Goal: Task Accomplishment & Management: Complete application form

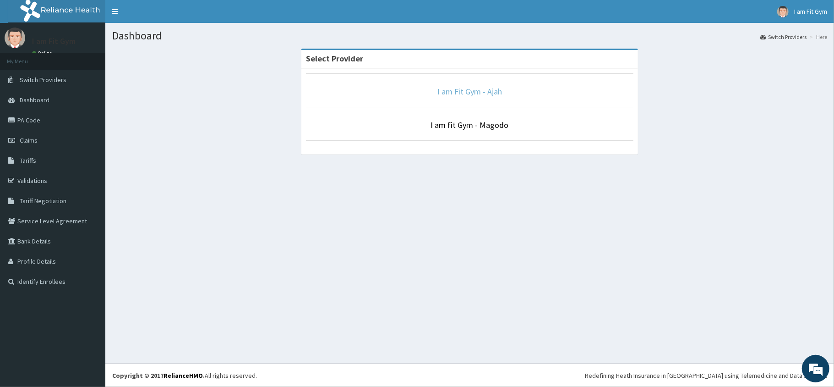
click at [471, 92] on link "I am Fit Gym - Ajah" at bounding box center [469, 91] width 65 height 11
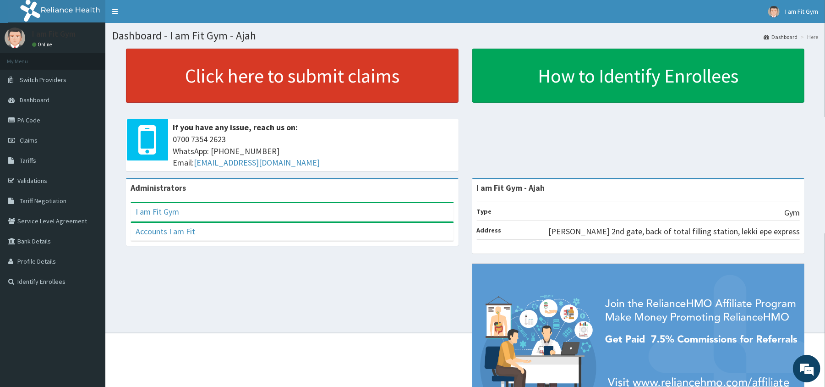
click at [300, 85] on link "Click here to submit claims" at bounding box center [292, 76] width 333 height 54
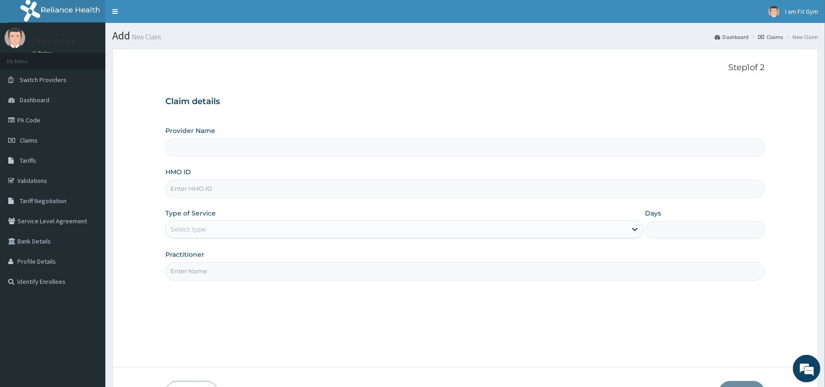
type input "I am Fit Gym - Ajah"
type input "1"
click at [271, 278] on input "Practitioner" at bounding box center [464, 271] width 599 height 18
type input "razzie"
click at [265, 195] on input "HMO ID" at bounding box center [464, 189] width 599 height 18
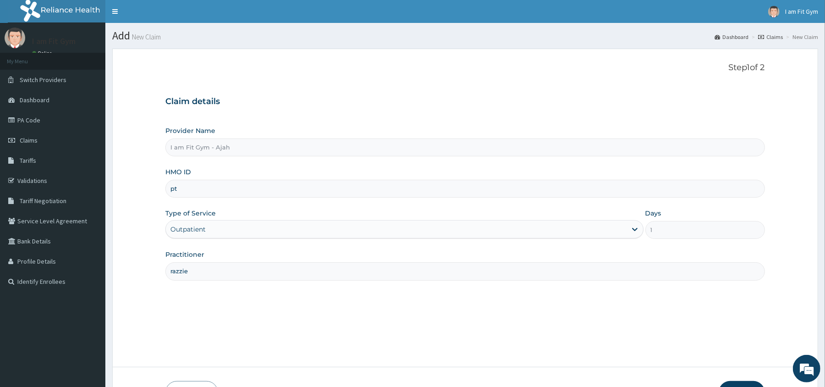
type input "p"
type input "hnl/10007/a"
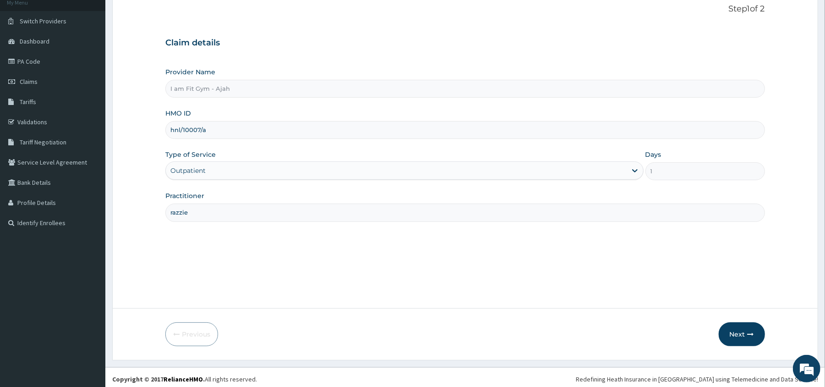
scroll to position [63, 0]
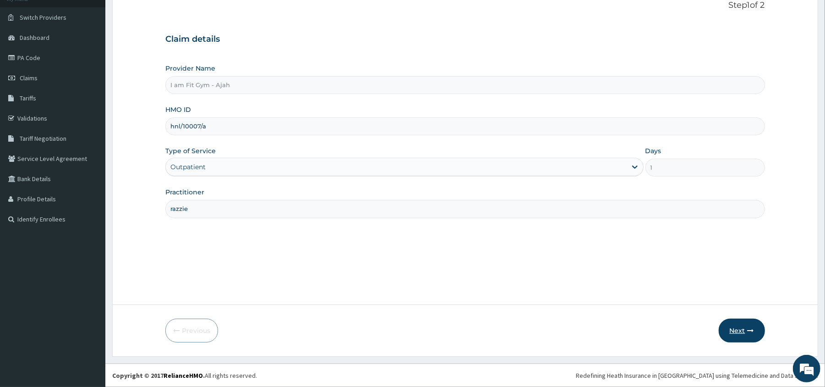
click at [736, 324] on button "Next" at bounding box center [742, 330] width 46 height 24
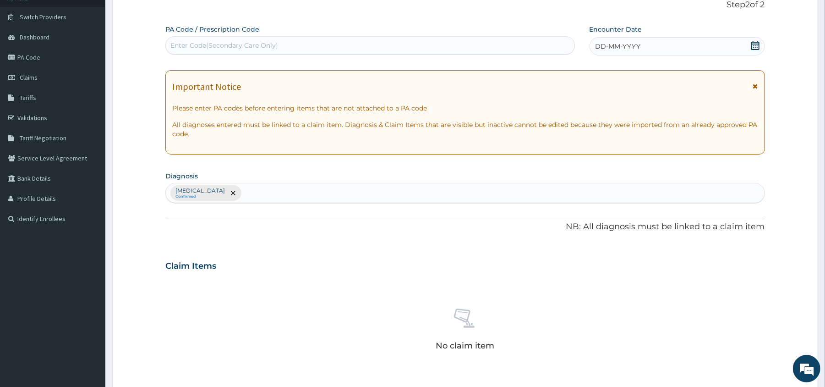
click at [755, 46] on icon at bounding box center [755, 45] width 8 height 9
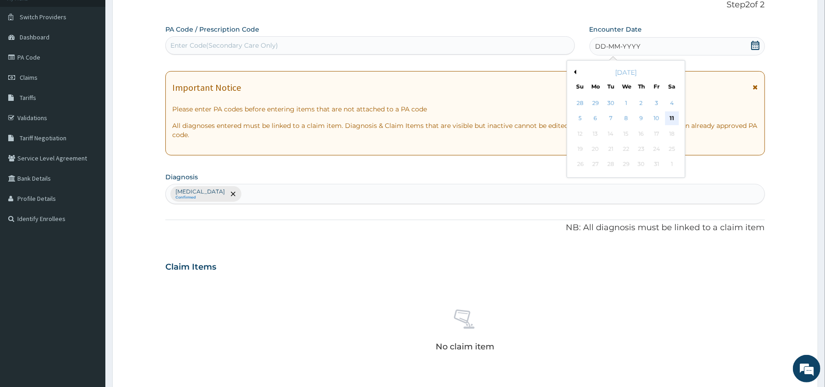
click at [671, 113] on div "11" at bounding box center [672, 119] width 14 height 14
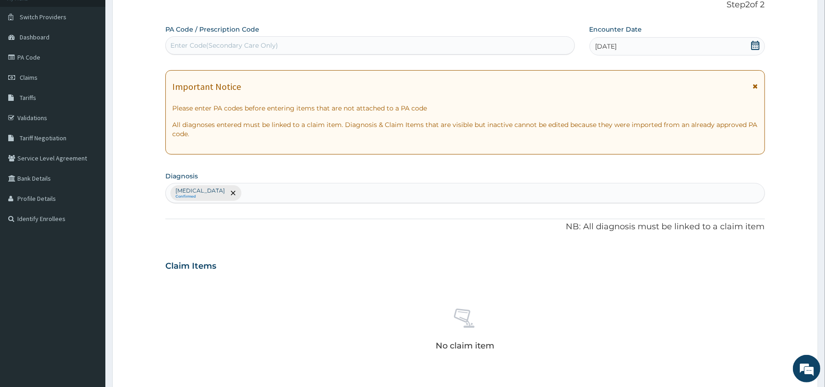
click at [525, 49] on div "Enter Code(Secondary Care Only)" at bounding box center [370, 45] width 408 height 15
type input "PA/717040"
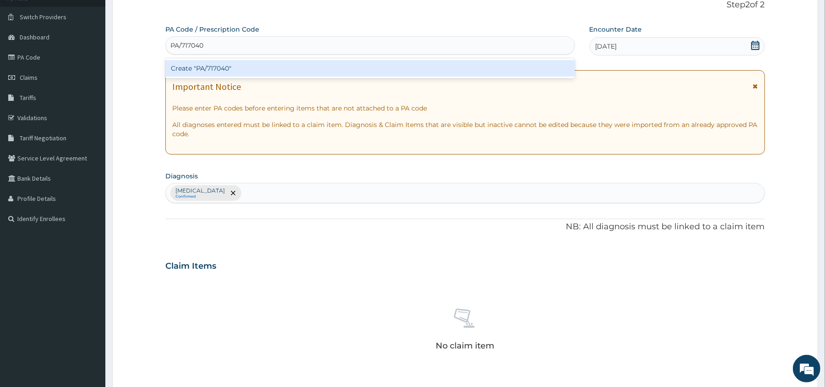
click at [523, 69] on div "Create "PA/717040"" at bounding box center [369, 68] width 409 height 16
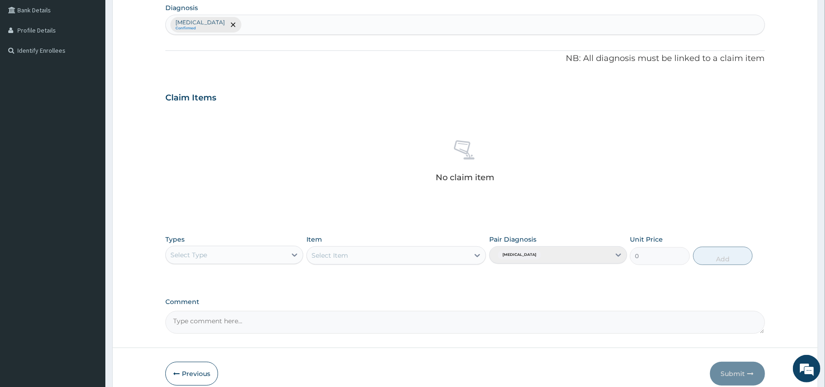
scroll to position [242, 0]
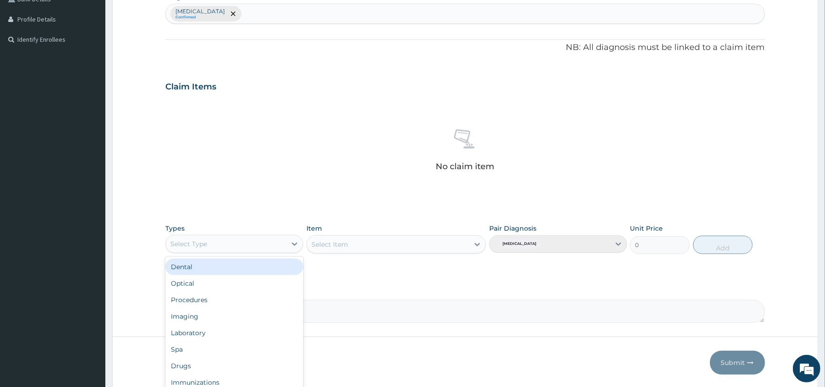
click at [251, 241] on div "Select Type" at bounding box center [226, 243] width 120 height 15
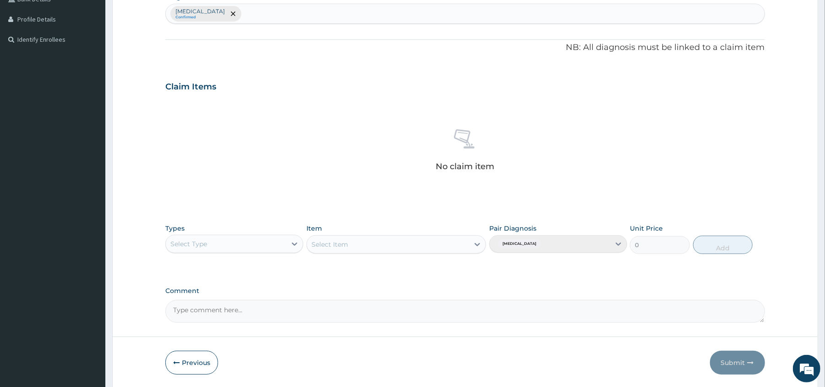
click at [251, 241] on div "Select Type" at bounding box center [226, 243] width 120 height 15
type input "gy"
click at [246, 264] on div "Gym" at bounding box center [234, 266] width 138 height 16
click at [366, 246] on div "Select Item" at bounding box center [388, 244] width 162 height 15
click at [361, 268] on div "GYM FEE" at bounding box center [396, 267] width 180 height 16
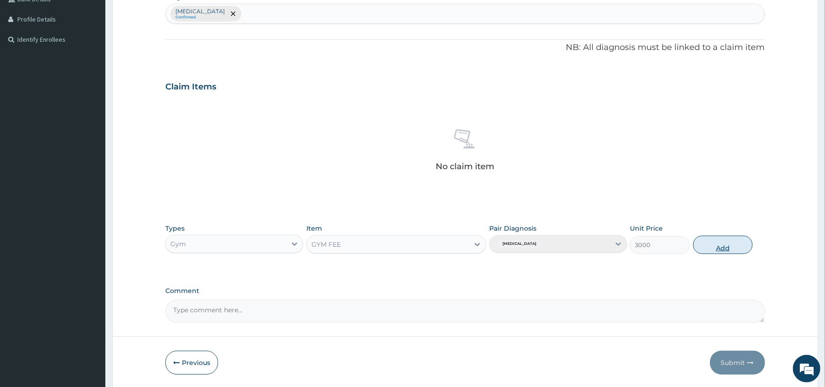
click at [733, 246] on button "Add" at bounding box center [723, 244] width 60 height 18
type input "0"
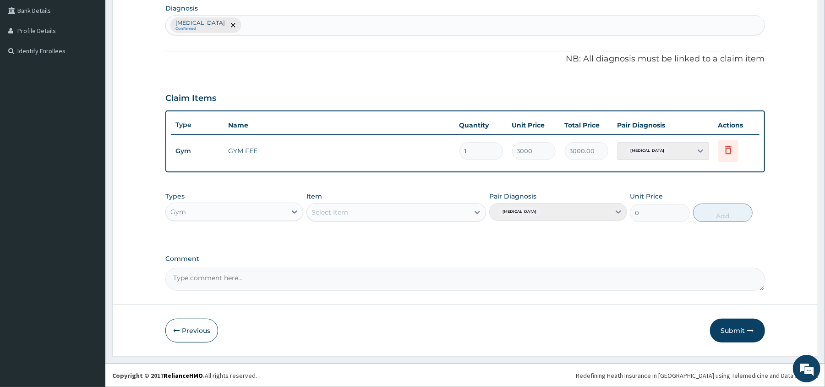
scroll to position [231, 0]
click at [726, 334] on button "Submit" at bounding box center [737, 330] width 55 height 24
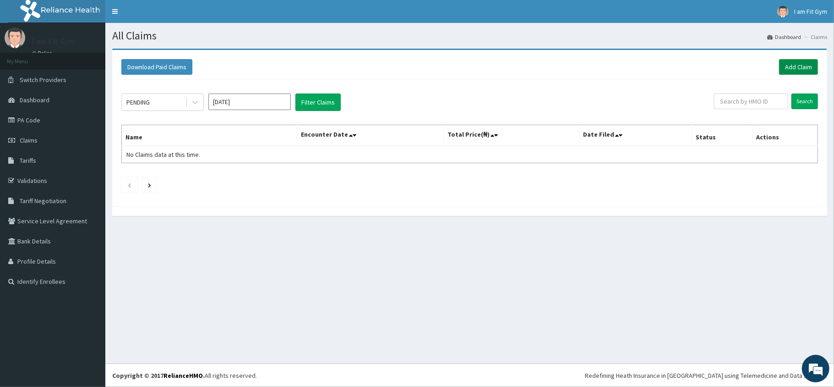
click at [792, 67] on link "Add Claim" at bounding box center [798, 67] width 39 height 16
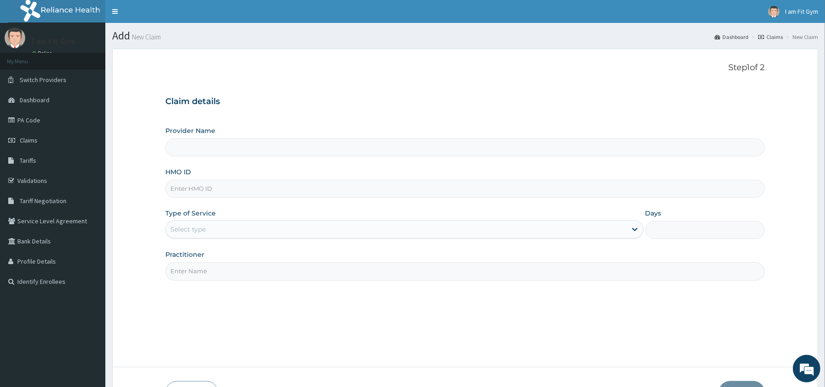
type input "I am Fit Gym - Ajah"
type input "1"
click at [242, 277] on input "Practitioner" at bounding box center [464, 271] width 599 height 18
type input "razzie"
click at [242, 186] on input "HMO ID" at bounding box center [464, 189] width 599 height 18
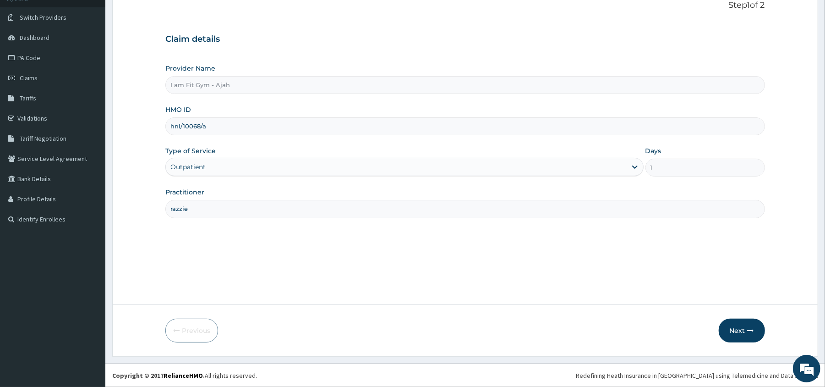
scroll to position [63, 0]
type input "hnl/10068/a"
click at [739, 329] on button "Next" at bounding box center [742, 330] width 46 height 24
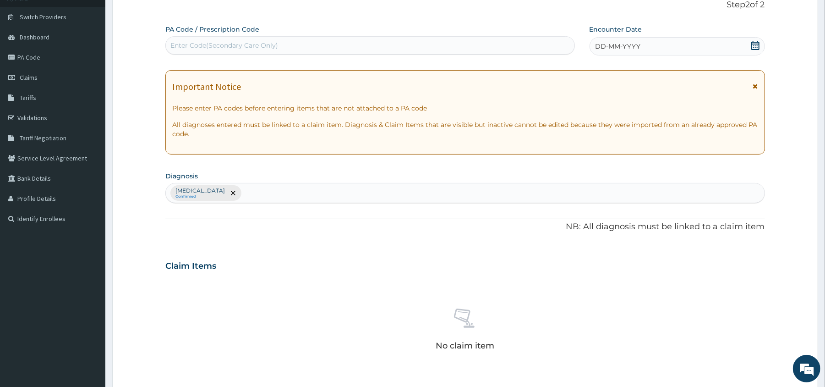
click at [756, 46] on icon at bounding box center [755, 45] width 9 height 9
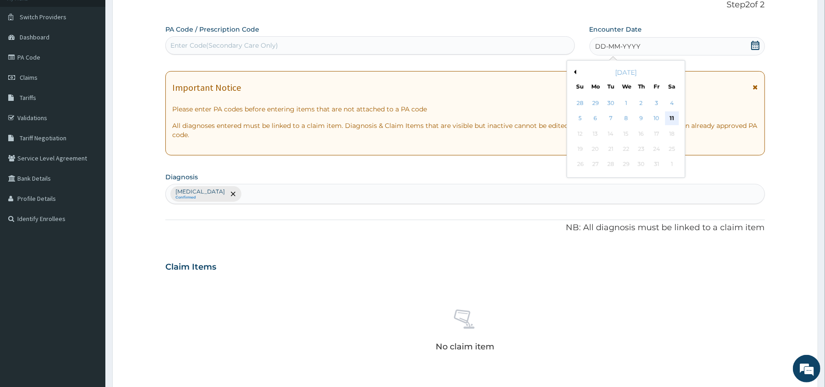
click at [671, 115] on div "11" at bounding box center [672, 119] width 14 height 14
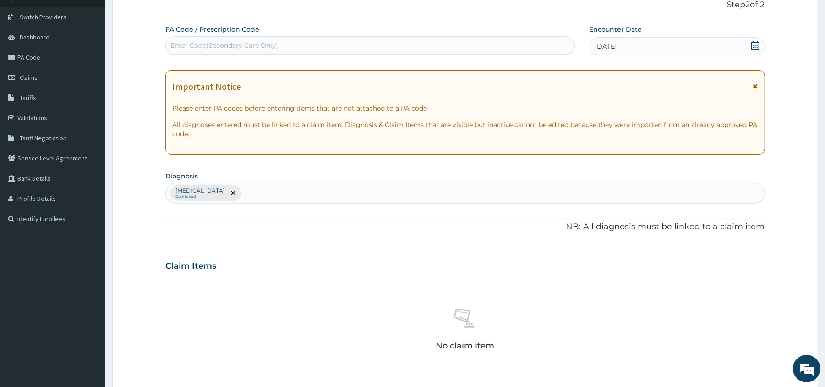
click at [529, 44] on div "Enter Code(Secondary Care Only)" at bounding box center [370, 45] width 408 height 15
type input "PA/1DF7CB"
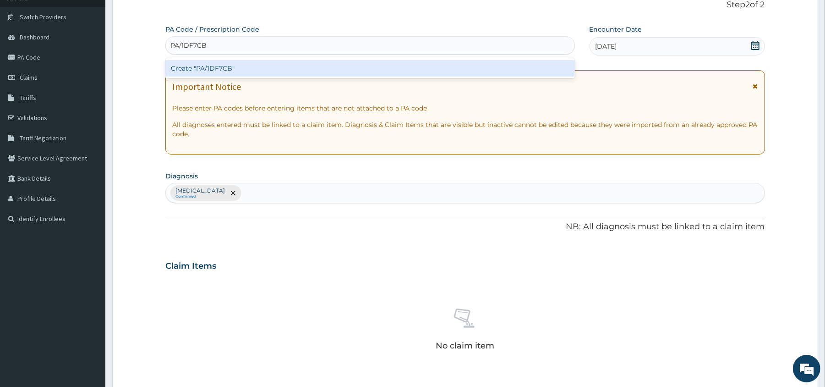
click at [529, 67] on div "Create "PA/1DF7CB"" at bounding box center [369, 68] width 409 height 16
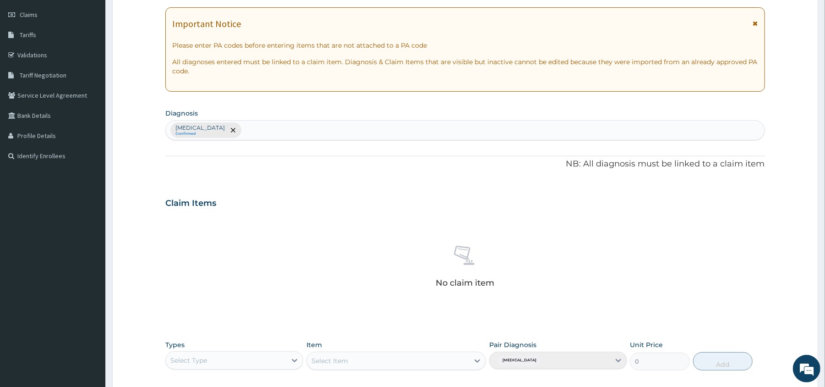
scroll to position [218, 0]
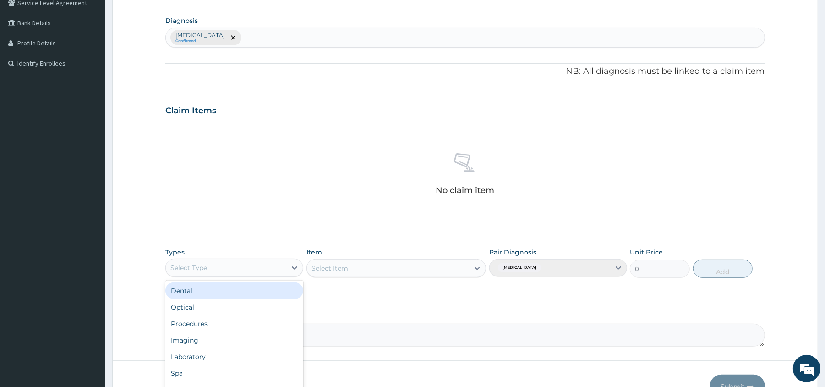
click at [246, 272] on div "Select Type" at bounding box center [226, 267] width 120 height 15
type input "gy"
click at [244, 290] on div "Gym" at bounding box center [234, 290] width 138 height 16
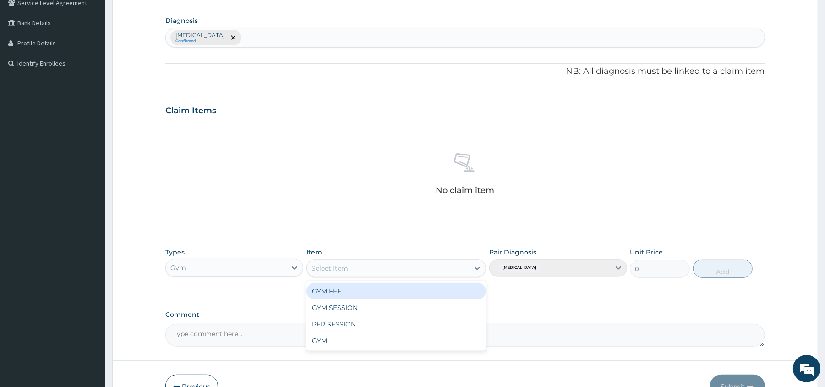
click at [418, 266] on div "Select Item" at bounding box center [388, 268] width 162 height 15
click at [405, 291] on div "GYM FEE" at bounding box center [396, 291] width 180 height 16
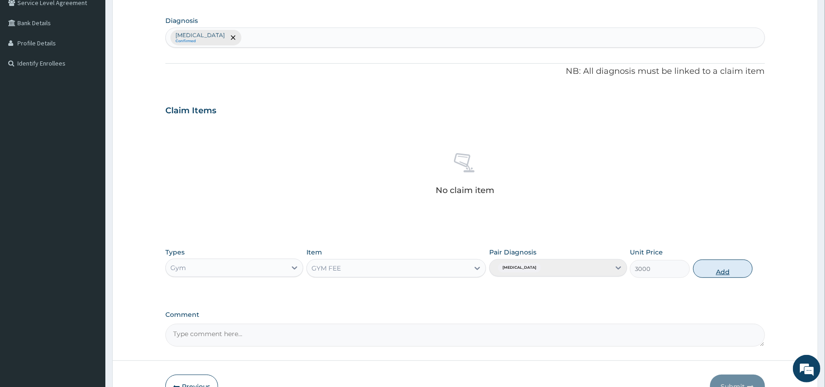
click at [736, 272] on button "Add" at bounding box center [723, 268] width 60 height 18
type input "0"
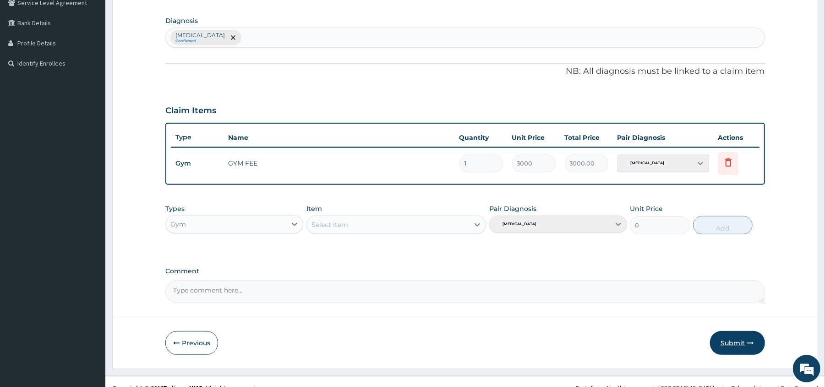
click at [731, 345] on button "Submit" at bounding box center [737, 343] width 55 height 24
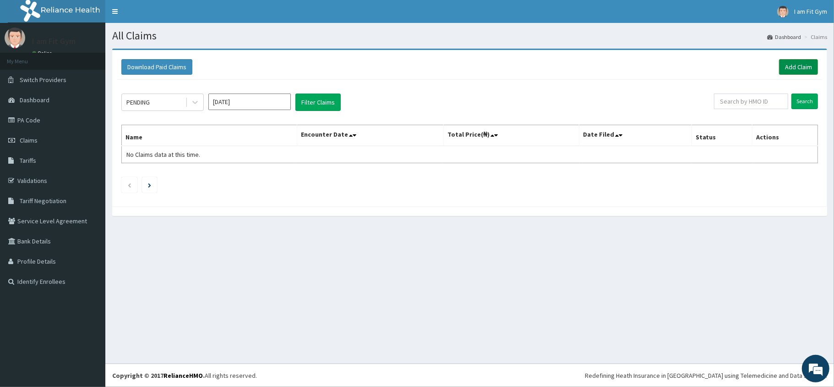
click at [793, 61] on link "Add Claim" at bounding box center [798, 67] width 39 height 16
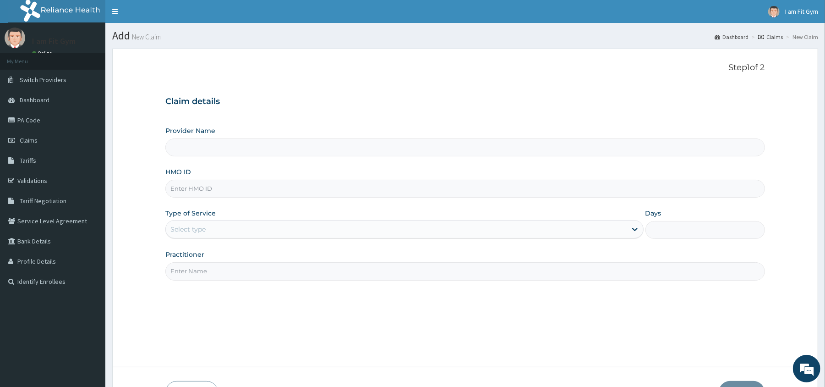
type input "I am Fit Gym - Ajah"
type input "1"
click at [396, 270] on input "Practitioner" at bounding box center [464, 271] width 599 height 18
type input "razzie"
click at [256, 193] on input "HMO ID" at bounding box center [464, 189] width 599 height 18
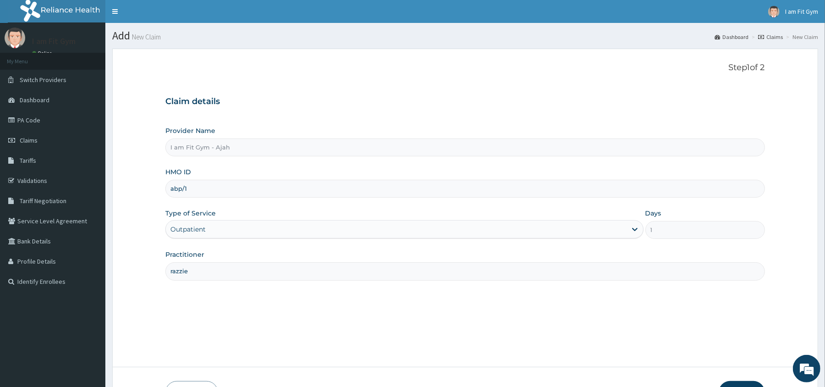
type input "ABP/10467/A"
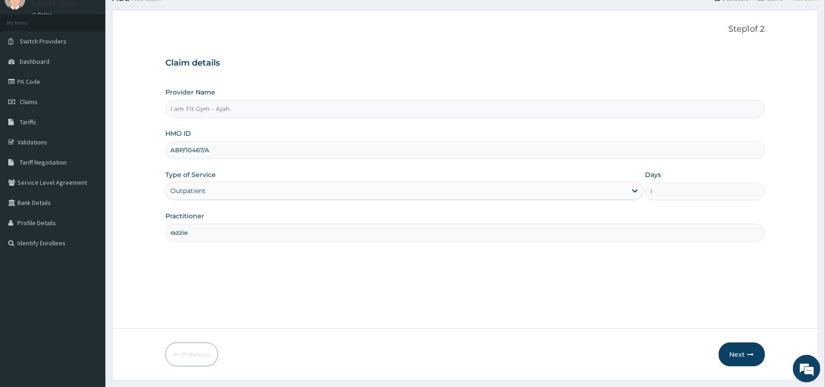
scroll to position [63, 0]
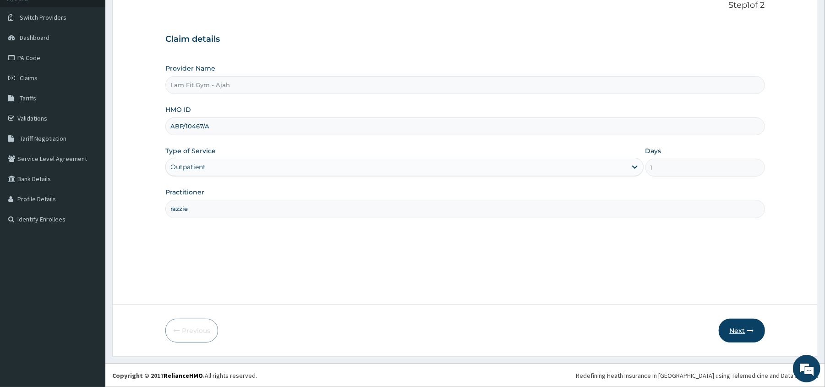
click at [737, 332] on button "Next" at bounding box center [742, 330] width 46 height 24
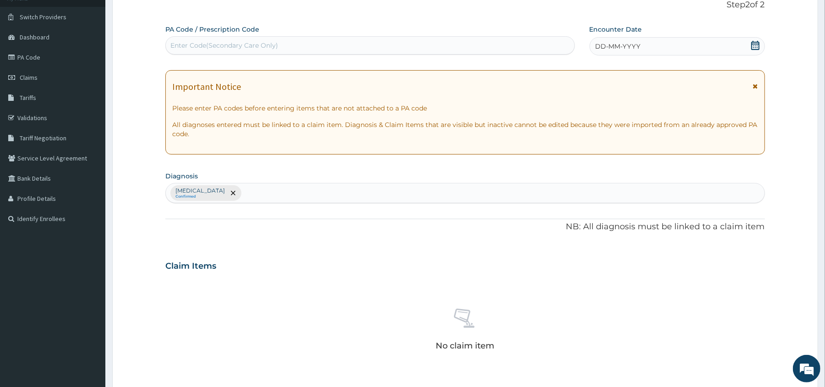
click at [752, 42] on icon at bounding box center [755, 45] width 8 height 9
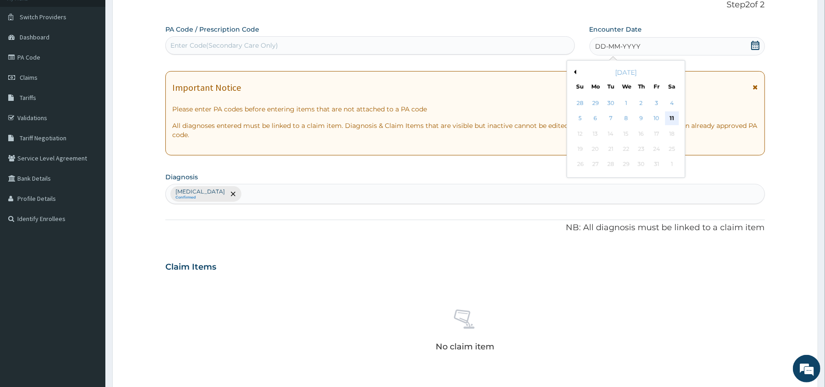
click at [671, 114] on div "11" at bounding box center [672, 119] width 14 height 14
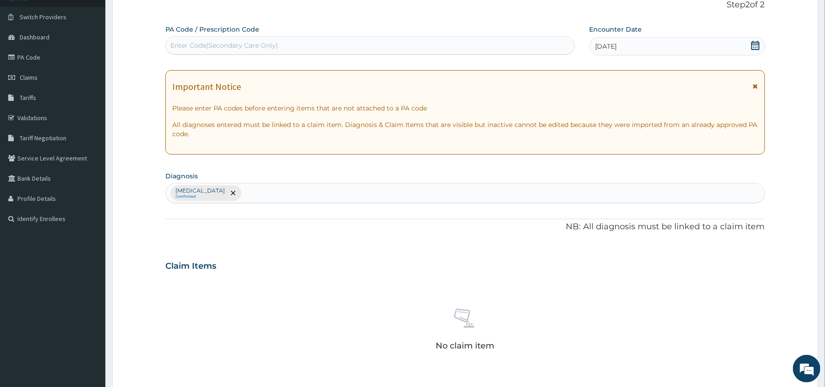
click at [518, 41] on div "Enter Code(Secondary Care Only)" at bounding box center [370, 45] width 408 height 15
type input "PA/A6968F"
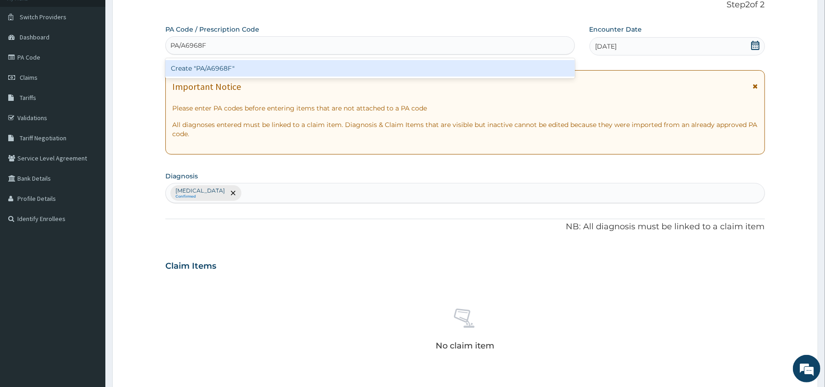
click at [517, 71] on div "Create "PA/A6968F"" at bounding box center [369, 68] width 409 height 16
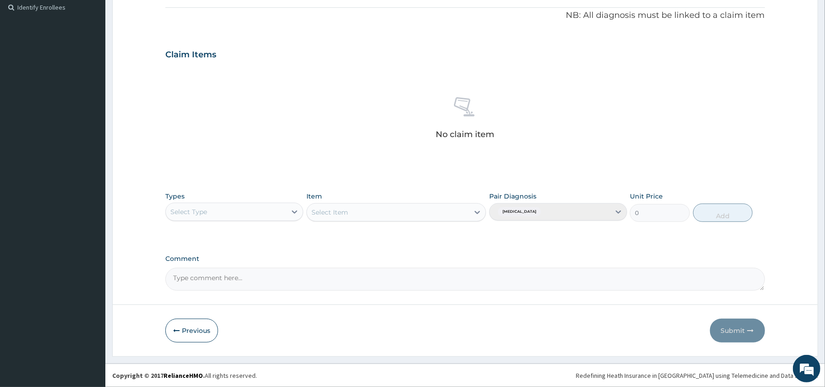
scroll to position [275, 0]
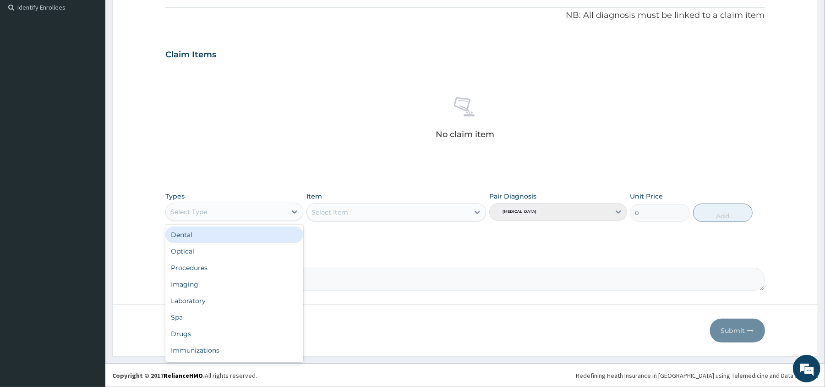
click at [266, 207] on div "Select Type" at bounding box center [226, 211] width 120 height 15
type input "gy"
click at [259, 231] on div "Gym" at bounding box center [234, 234] width 138 height 16
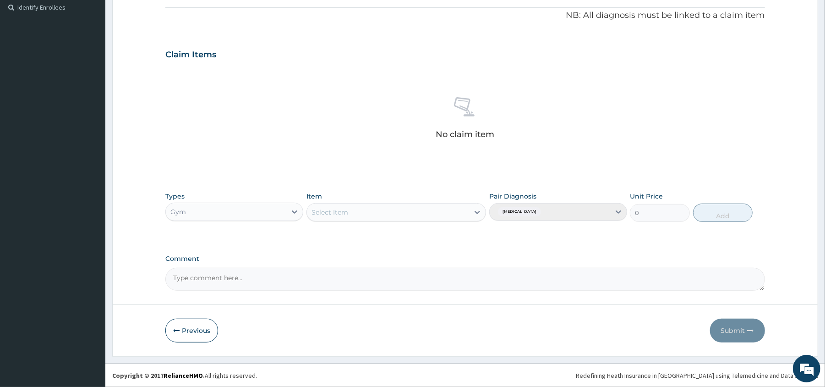
click at [381, 205] on div "Select Item" at bounding box center [388, 212] width 162 height 15
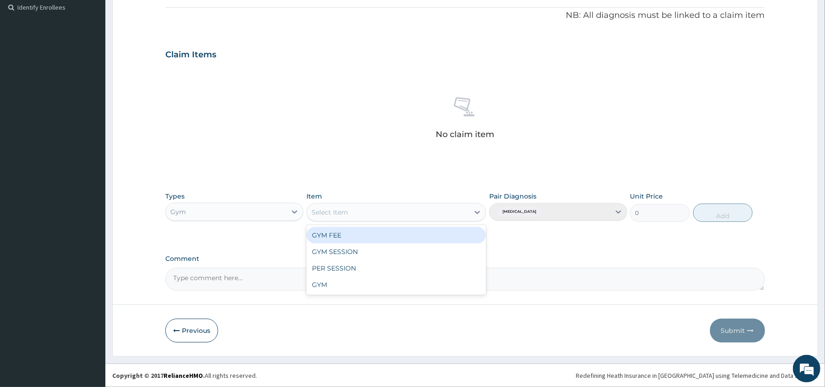
click at [388, 233] on div "GYM FEE" at bounding box center [396, 235] width 180 height 16
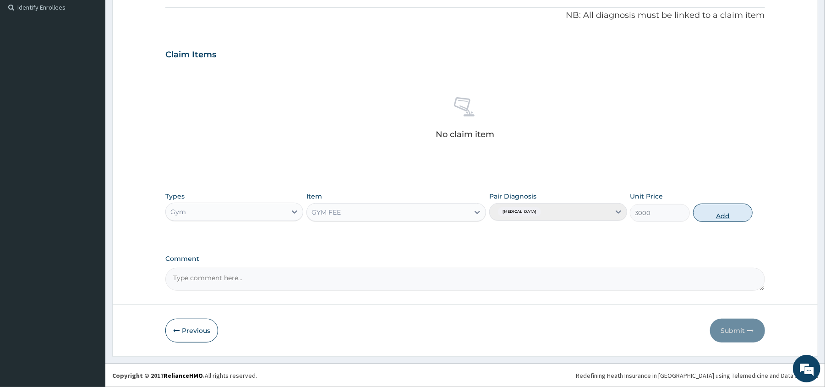
click at [718, 209] on button "Add" at bounding box center [723, 212] width 60 height 18
type input "0"
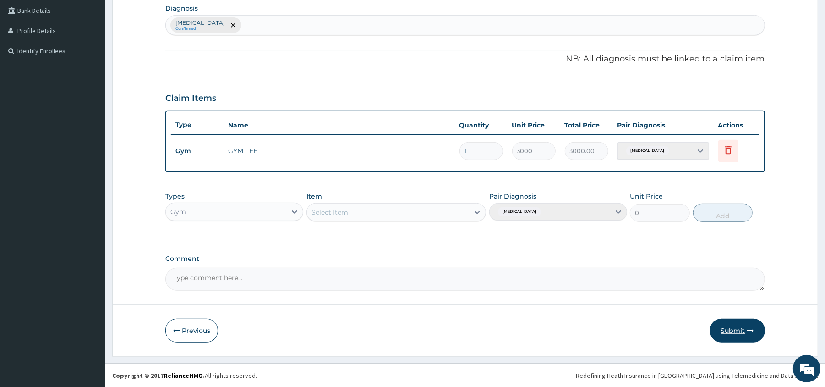
click at [733, 327] on button "Submit" at bounding box center [737, 330] width 55 height 24
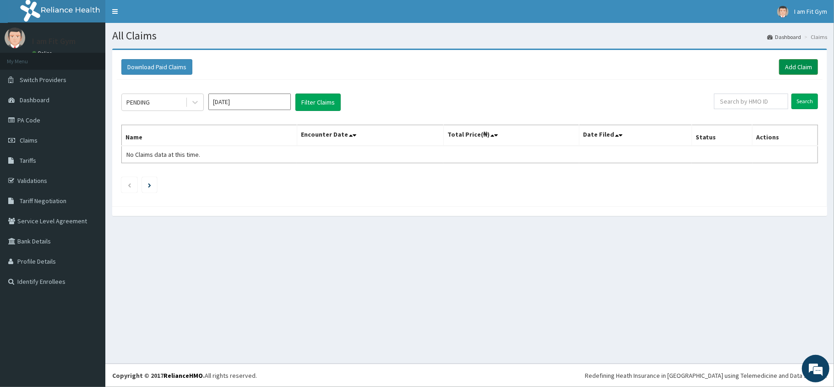
click at [796, 66] on link "Add Claim" at bounding box center [798, 67] width 39 height 16
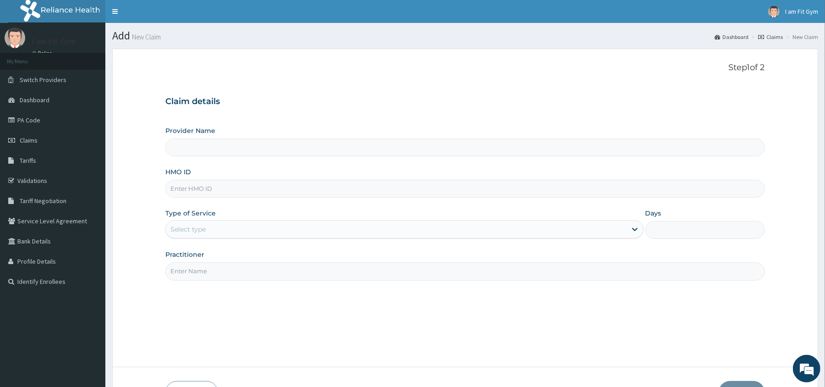
type input "I am Fit Gym - Ajah"
type input "1"
click at [192, 266] on input "Practitioner" at bounding box center [464, 271] width 599 height 18
type input "razzie"
click at [270, 185] on input "HMO ID" at bounding box center [464, 189] width 599 height 18
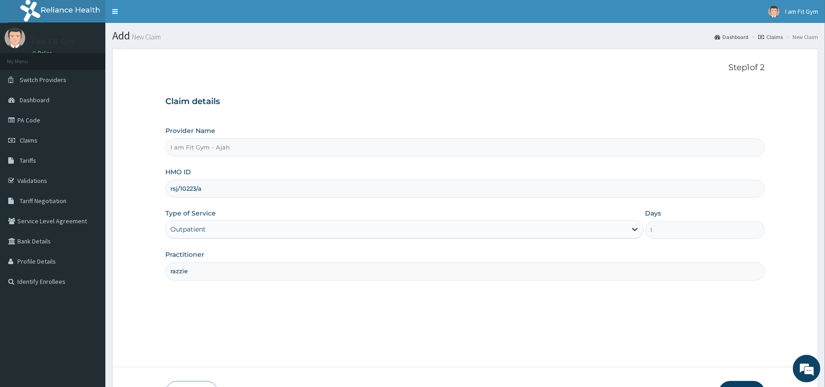
type input "RSJ/10223/A"
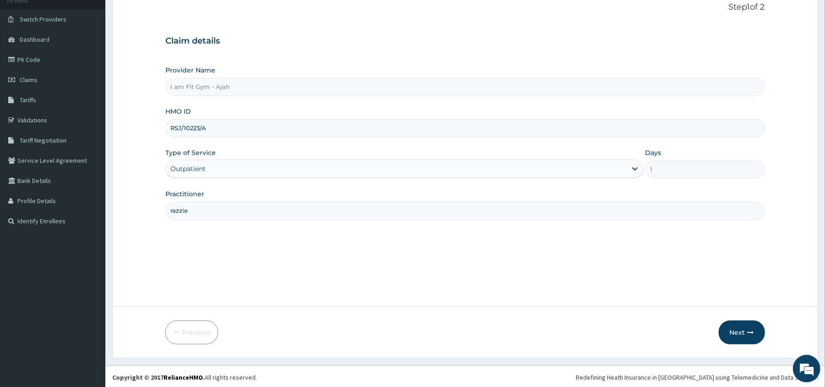
scroll to position [63, 0]
click at [747, 333] on icon "button" at bounding box center [750, 330] width 6 height 6
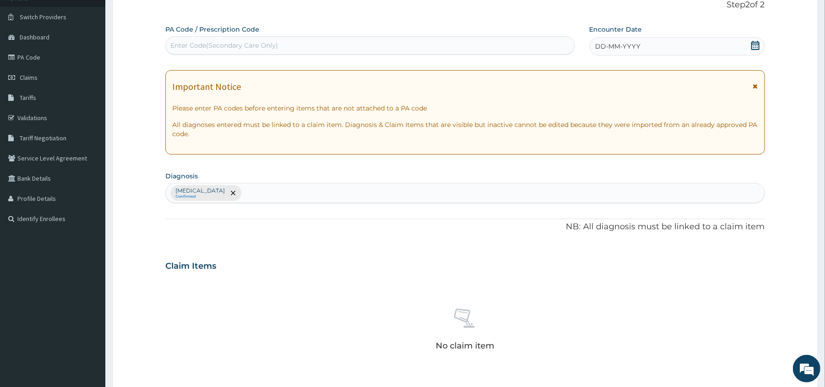
click at [755, 44] on icon at bounding box center [755, 45] width 8 height 9
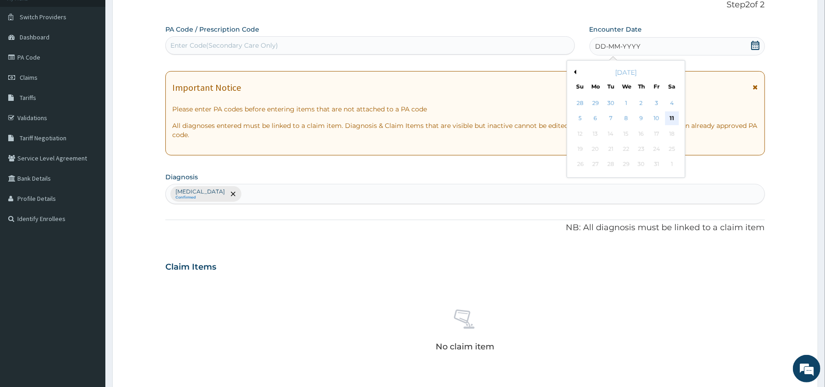
click at [671, 117] on div "11" at bounding box center [672, 119] width 14 height 14
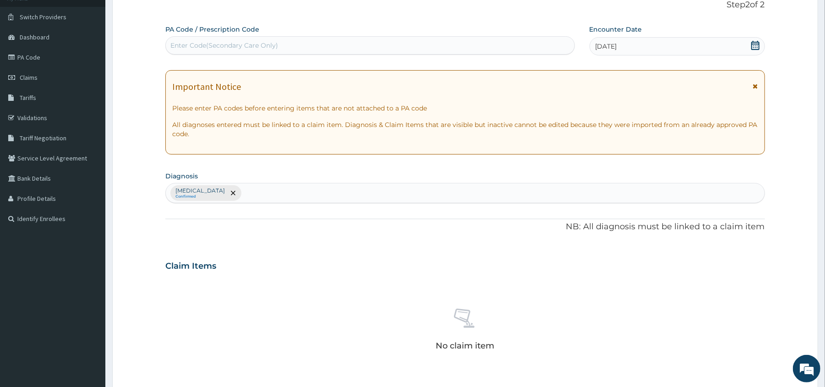
click at [445, 37] on div "Enter Code(Secondary Care Only)" at bounding box center [369, 45] width 409 height 18
type input "PA/D276A3"
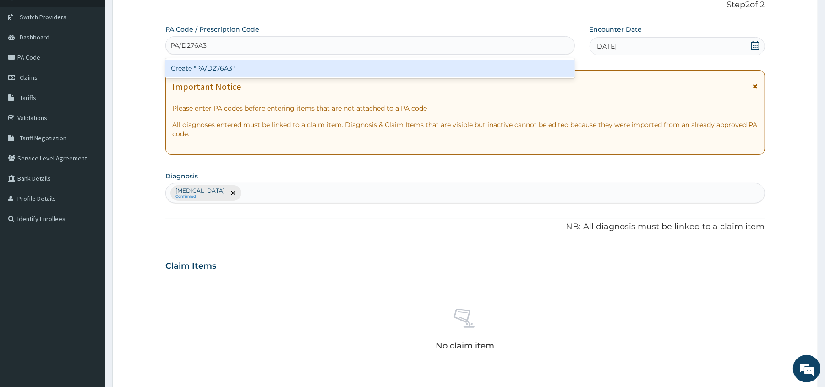
click at [447, 68] on div "Create "PA/D276A3"" at bounding box center [369, 68] width 409 height 16
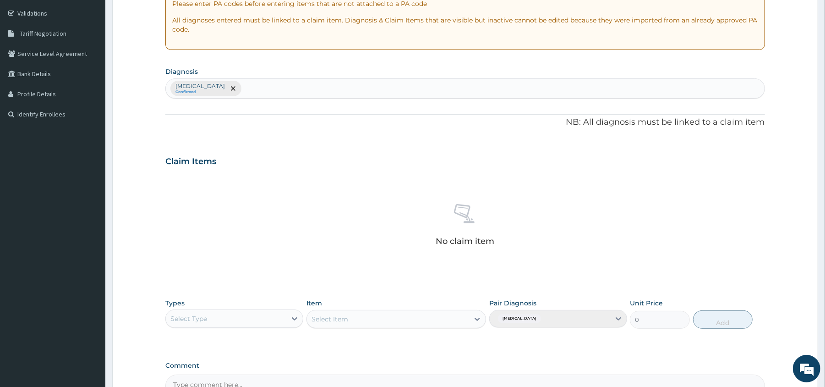
scroll to position [169, 0]
click at [247, 311] on div "Select Type" at bounding box center [226, 317] width 120 height 15
type input "gy"
click at [249, 333] on div "Gym" at bounding box center [234, 340] width 138 height 16
click at [370, 321] on div "Select Item" at bounding box center [388, 317] width 162 height 15
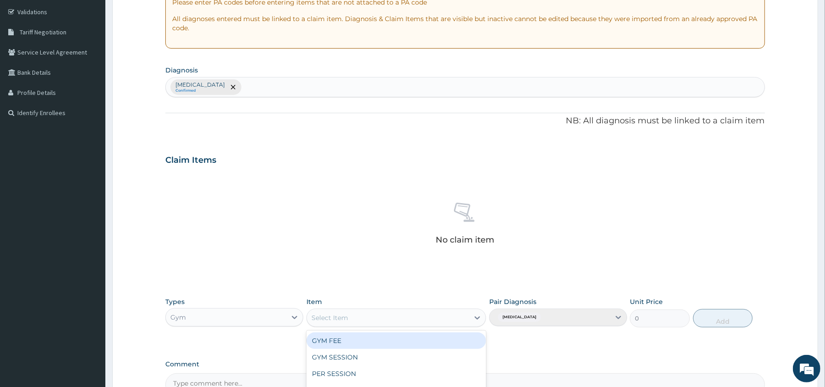
click at [376, 341] on div "GYM FEE" at bounding box center [396, 340] width 180 height 16
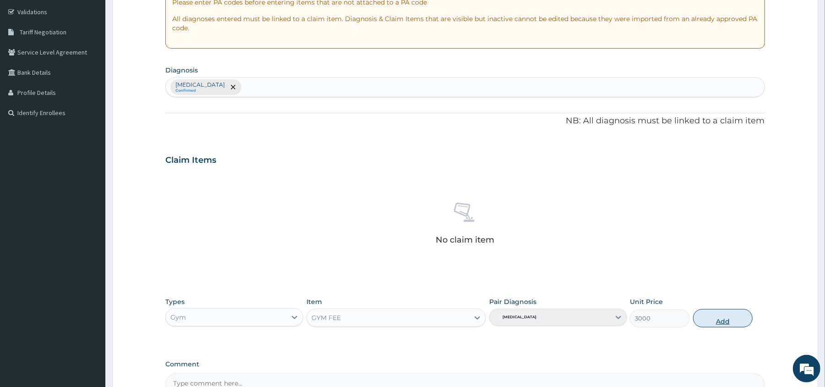
click at [715, 315] on button "Add" at bounding box center [723, 318] width 60 height 18
type input "0"
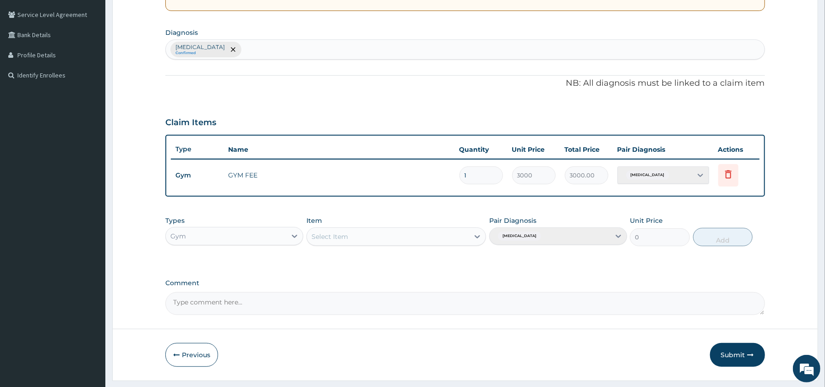
scroll to position [217, 0]
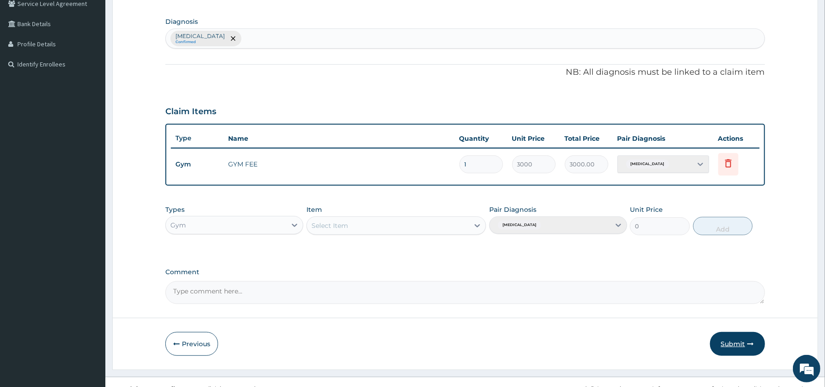
click at [732, 349] on button "Submit" at bounding box center [737, 344] width 55 height 24
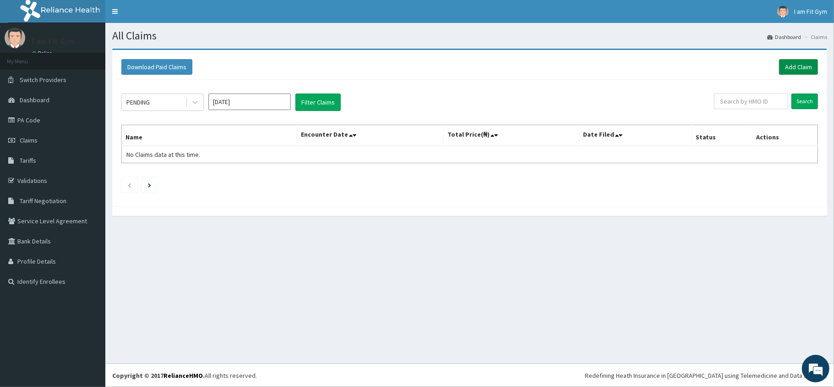
click at [788, 68] on link "Add Claim" at bounding box center [798, 67] width 39 height 16
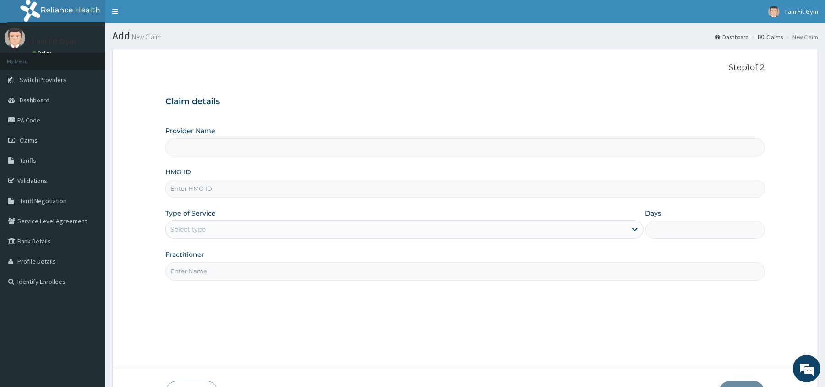
click at [281, 275] on input "Practitioner" at bounding box center [464, 271] width 599 height 18
type input "I am Fit Gym - Ajah"
type input "1"
type input "razzie"
click at [264, 190] on input "HMO ID" at bounding box center [464, 189] width 599 height 18
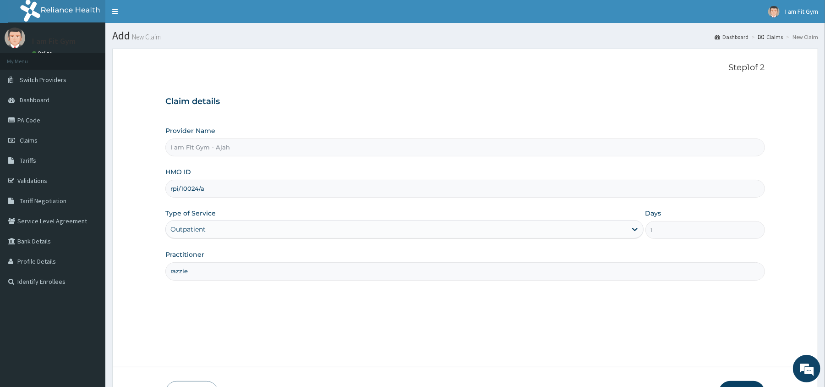
type input "RPI/10024/a"
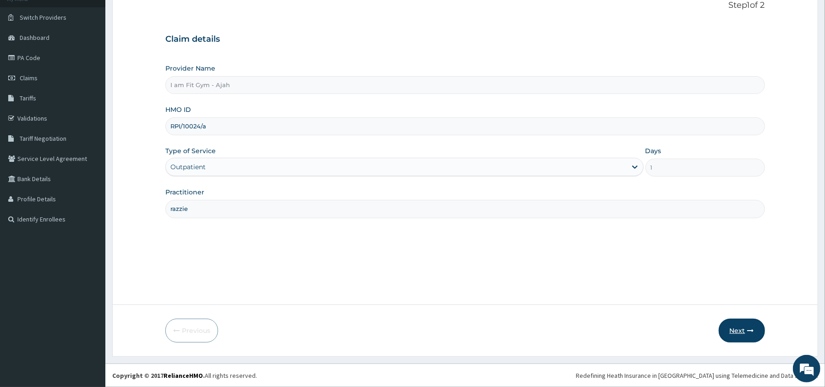
click at [745, 322] on button "Next" at bounding box center [742, 330] width 46 height 24
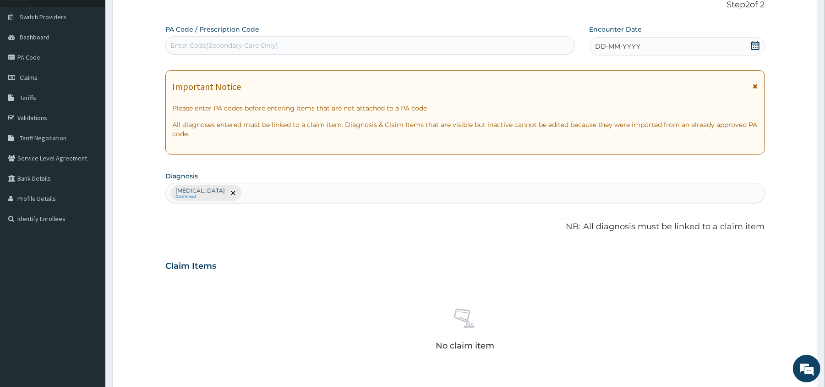
click at [757, 43] on icon at bounding box center [755, 45] width 9 height 9
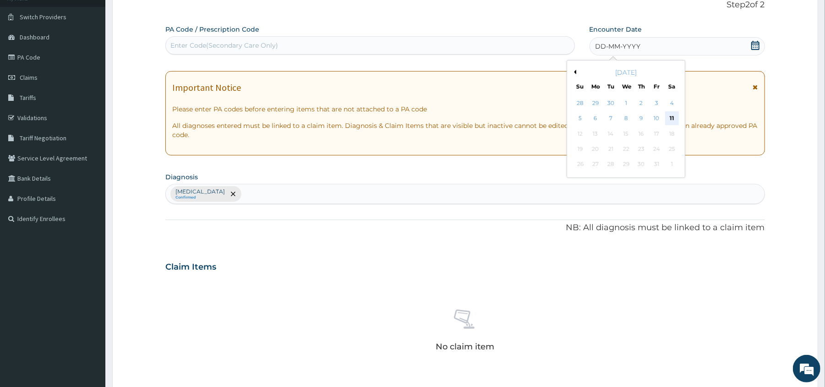
click at [673, 117] on div "11" at bounding box center [672, 119] width 14 height 14
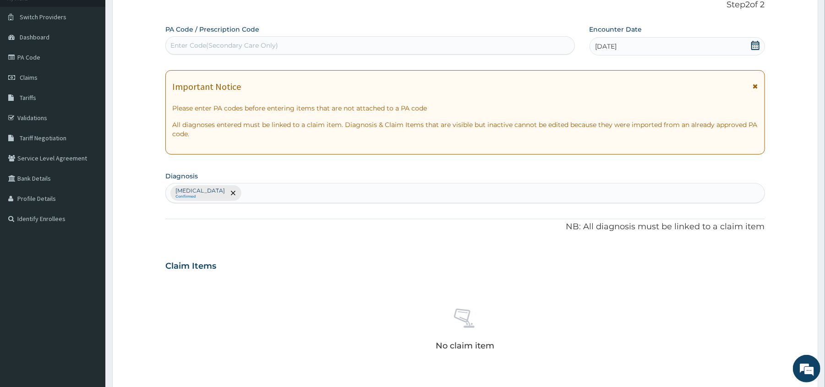
click at [499, 38] on div "Enter Code(Secondary Care Only)" at bounding box center [370, 45] width 408 height 15
type input "PA/E73698"
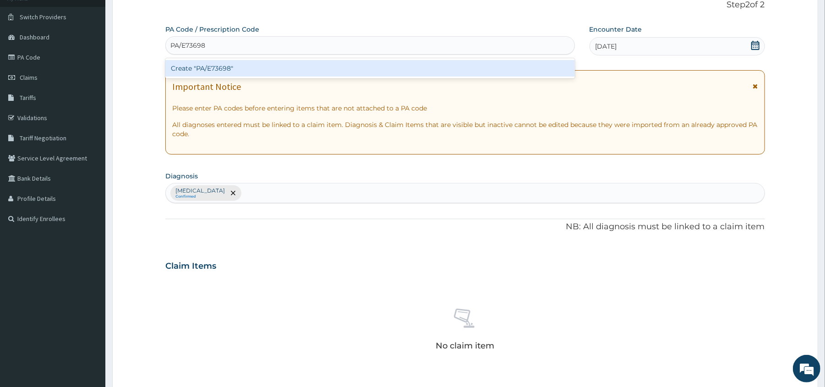
click at [496, 70] on div "Create "PA/E73698"" at bounding box center [369, 68] width 409 height 16
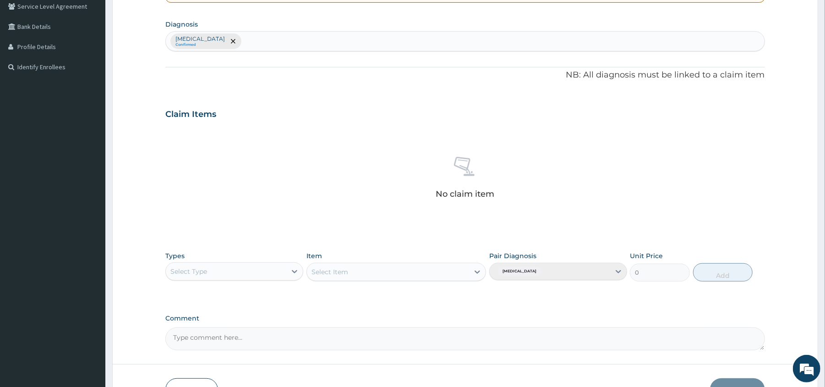
scroll to position [227, 0]
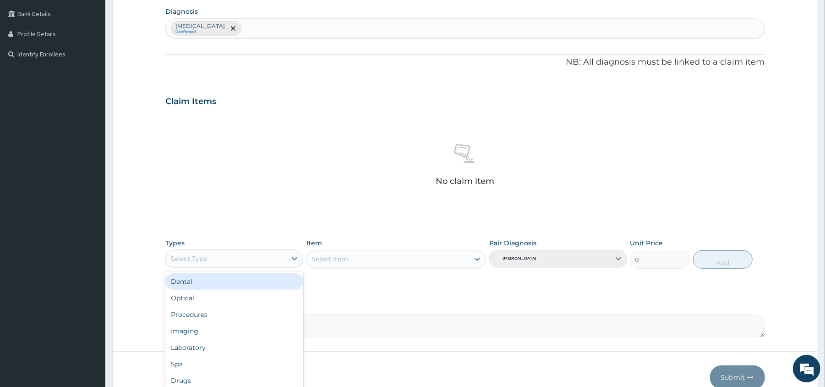
click at [226, 265] on div "Select Type" at bounding box center [226, 258] width 120 height 15
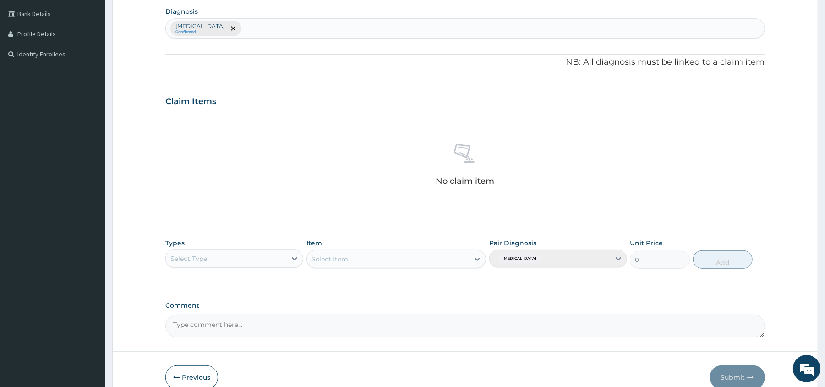
click at [226, 265] on div "Select Type" at bounding box center [226, 258] width 120 height 15
type input "gy"
click at [231, 281] on div "Gym" at bounding box center [234, 281] width 138 height 16
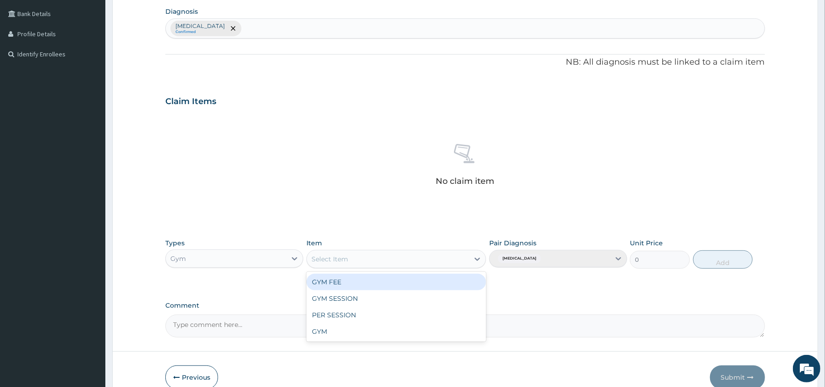
click at [384, 263] on div "Select Item" at bounding box center [388, 258] width 162 height 15
click at [384, 279] on div "GYM FEE" at bounding box center [396, 281] width 180 height 16
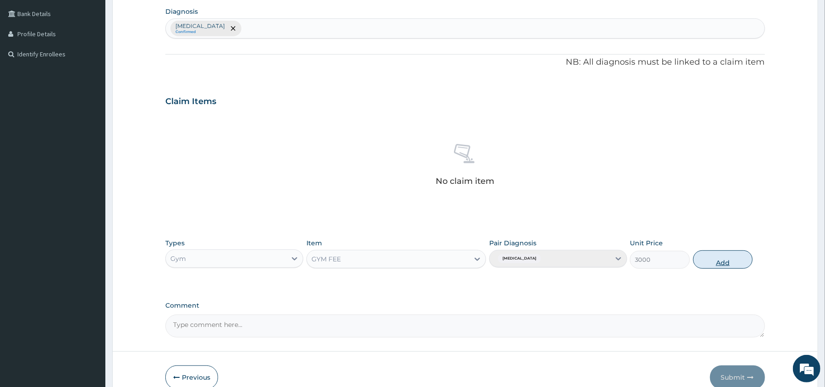
click at [730, 254] on button "Add" at bounding box center [723, 259] width 60 height 18
type input "0"
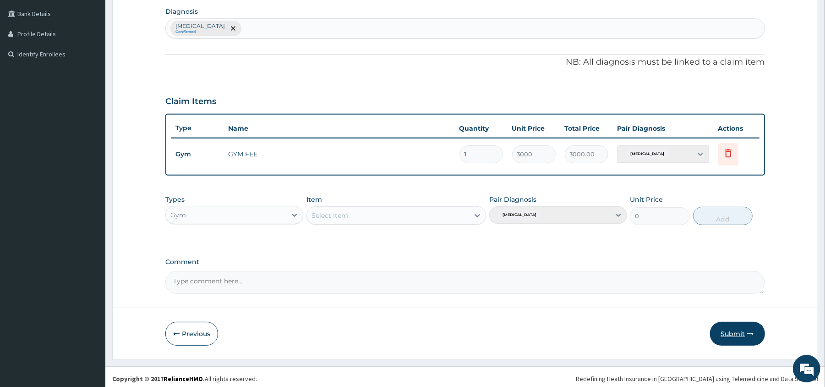
click at [730, 332] on button "Submit" at bounding box center [737, 334] width 55 height 24
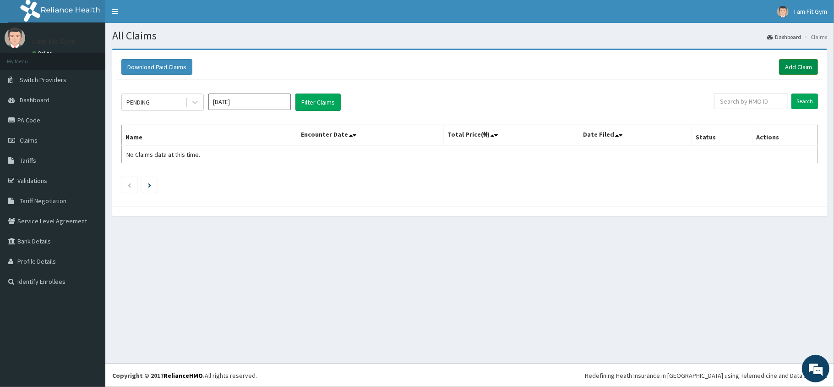
click at [807, 66] on link "Add Claim" at bounding box center [798, 67] width 39 height 16
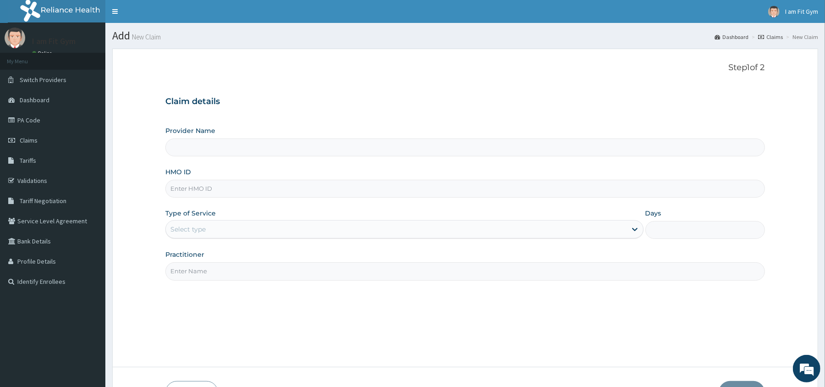
click at [340, 280] on input "Practitioner" at bounding box center [464, 271] width 599 height 18
type input "I am Fit Gym - Ajah"
type input "1"
type input "razzie"
click at [261, 186] on input "HMO ID" at bounding box center [464, 189] width 599 height 18
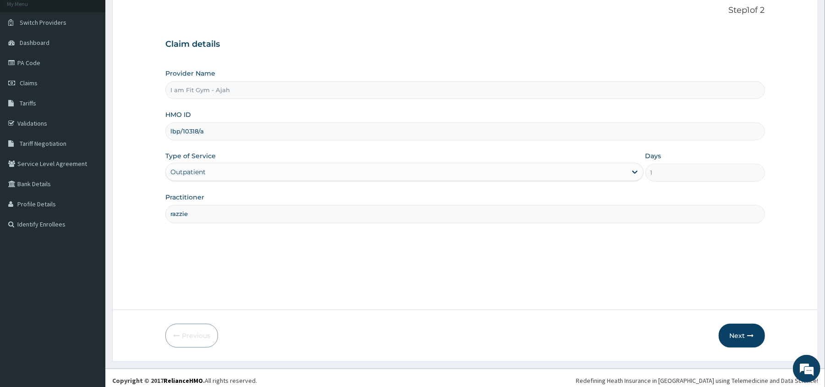
scroll to position [63, 0]
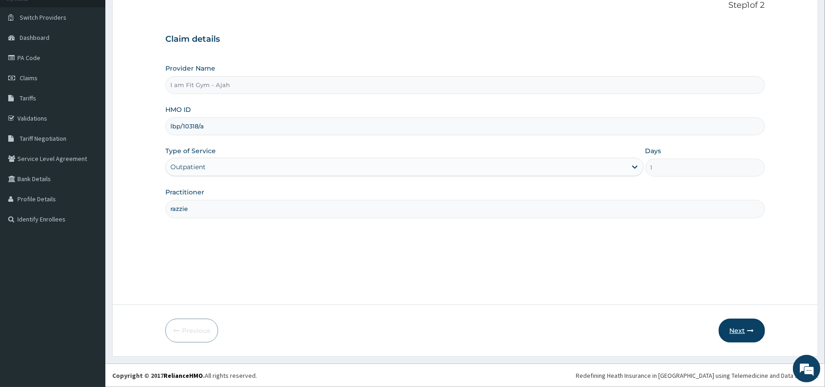
type input "lbp/10318/a"
click at [755, 330] on button "Next" at bounding box center [742, 330] width 46 height 24
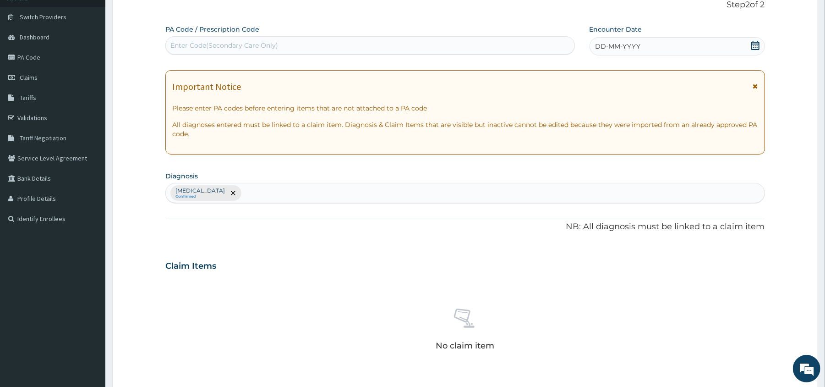
click at [757, 44] on icon at bounding box center [755, 45] width 8 height 9
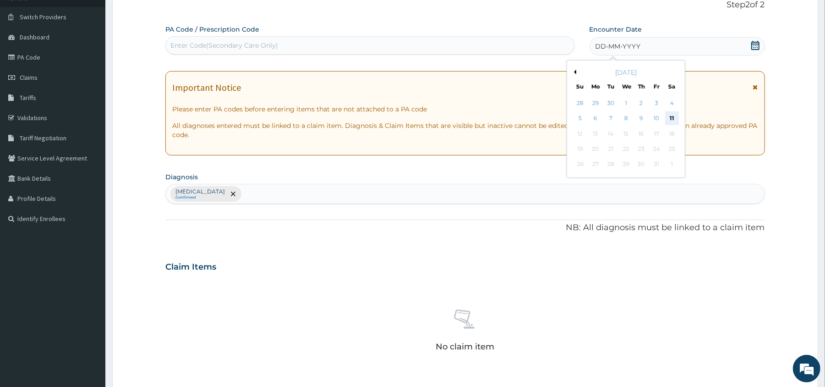
click at [675, 115] on div "11" at bounding box center [672, 119] width 14 height 14
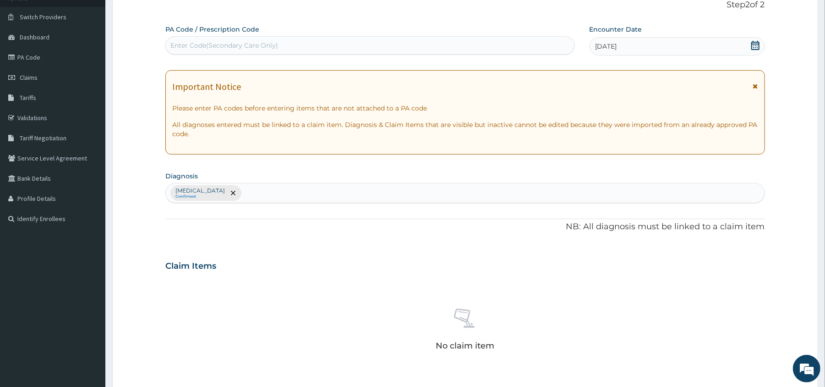
click at [557, 37] on div "Enter Code(Secondary Care Only)" at bounding box center [369, 45] width 409 height 18
type input "PA/34ECC3"
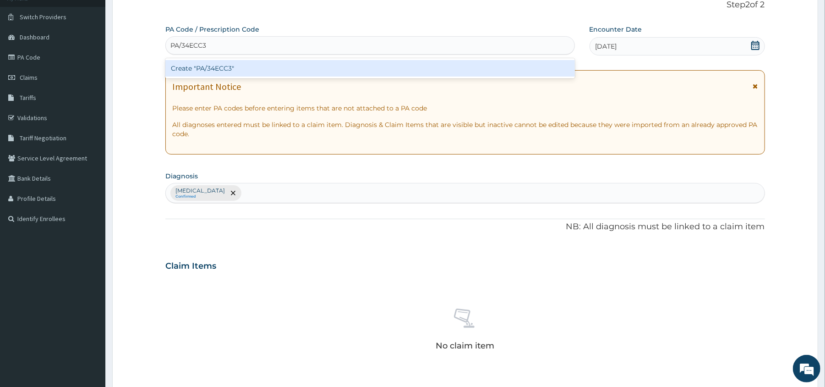
click at [543, 68] on div "Create "PA/34ECC3"" at bounding box center [369, 68] width 409 height 16
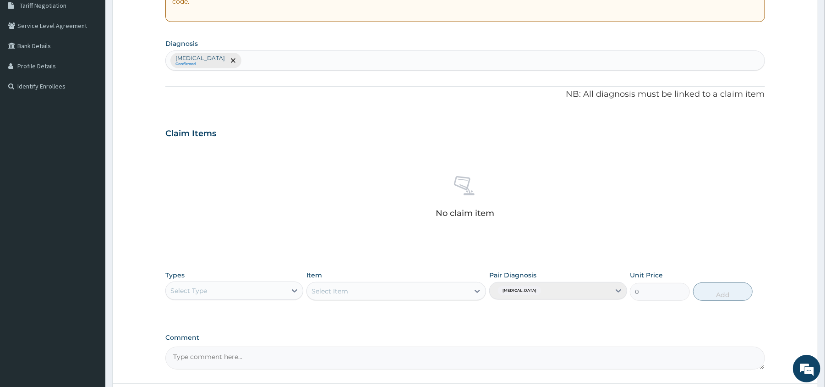
scroll to position [224, 0]
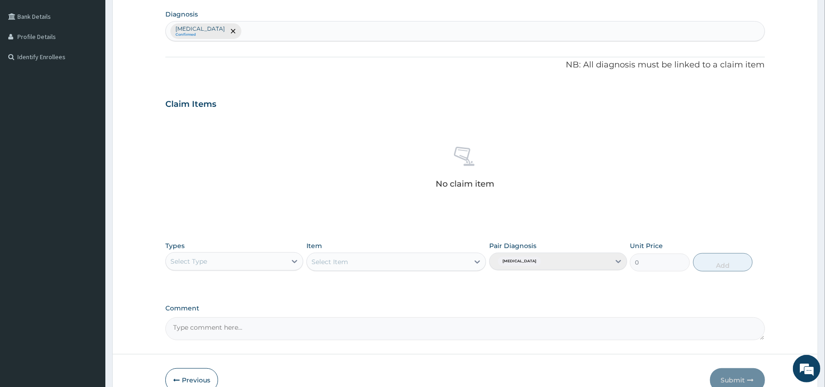
click at [256, 255] on div "Select Type" at bounding box center [226, 261] width 120 height 15
type input "gy"
click at [265, 280] on div "Gym" at bounding box center [234, 284] width 138 height 16
click at [409, 262] on div "Select Item" at bounding box center [388, 261] width 162 height 15
click at [409, 284] on div "GYM FEE" at bounding box center [396, 284] width 180 height 16
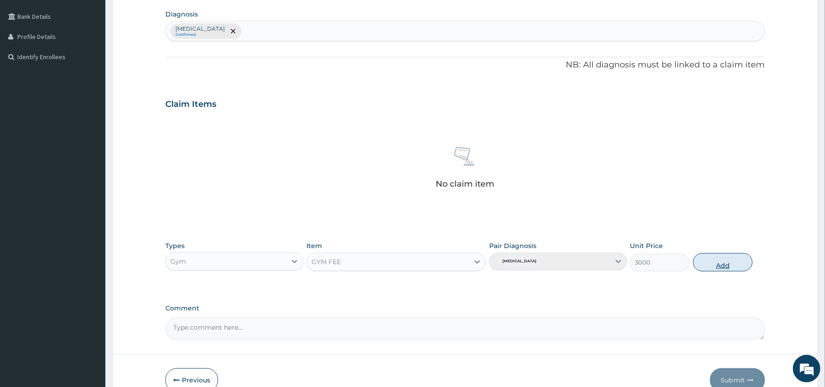
click at [704, 258] on button "Add" at bounding box center [723, 262] width 60 height 18
type input "0"
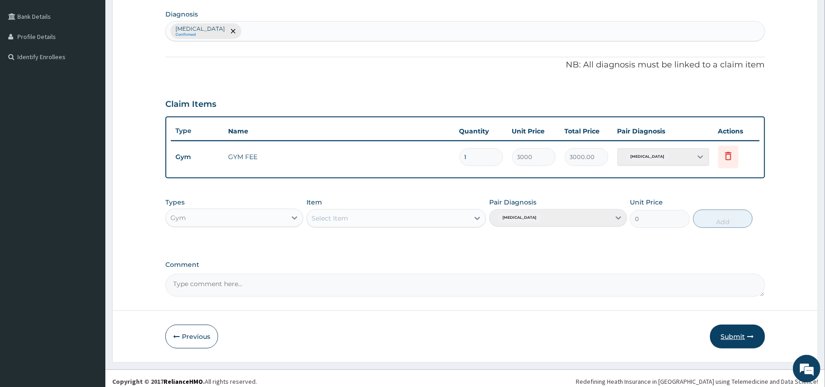
click at [739, 338] on button "Submit" at bounding box center [737, 336] width 55 height 24
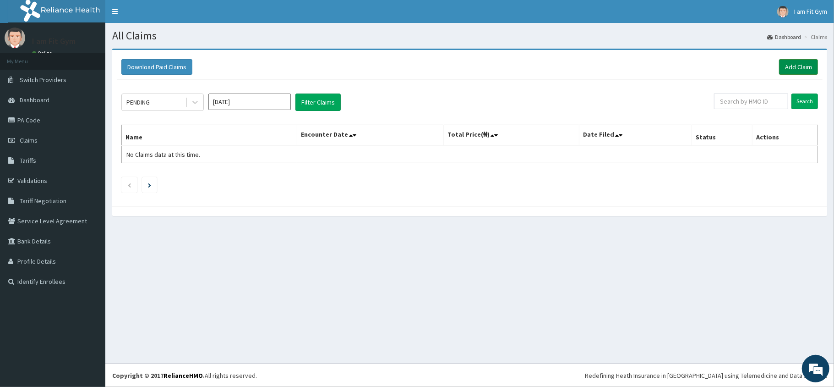
click at [803, 61] on link "Add Claim" at bounding box center [798, 67] width 39 height 16
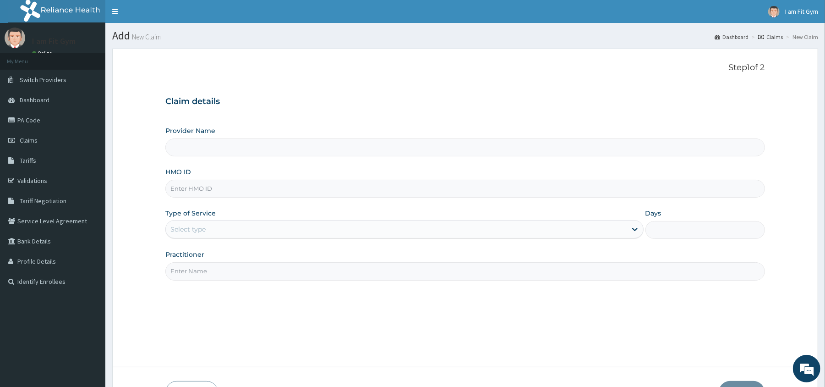
click at [320, 274] on input "Practitioner" at bounding box center [464, 271] width 599 height 18
type input "I am Fit Gym - Ajah"
type input "1"
type input "razzie"
click at [246, 188] on input "HMO ID" at bounding box center [464, 189] width 599 height 18
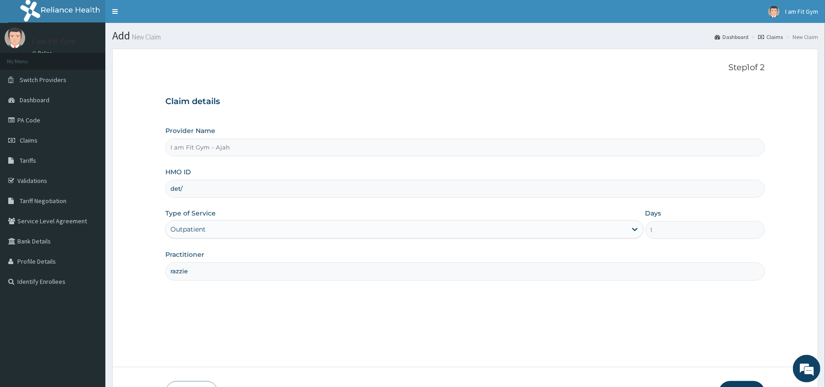
type input "DET/10029/A"
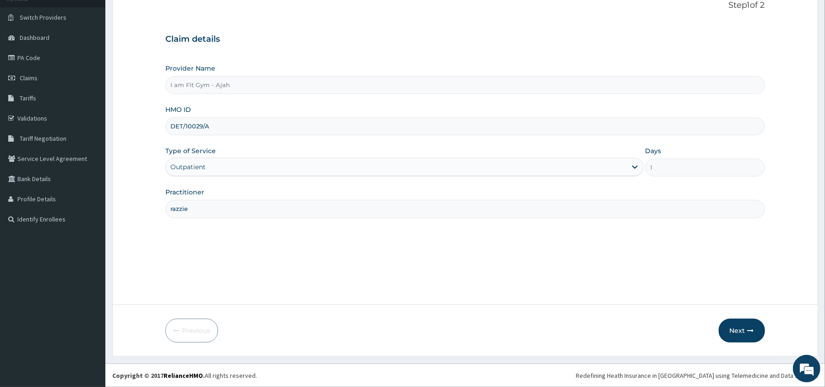
scroll to position [63, 0]
click at [746, 327] on button "Next" at bounding box center [742, 330] width 46 height 24
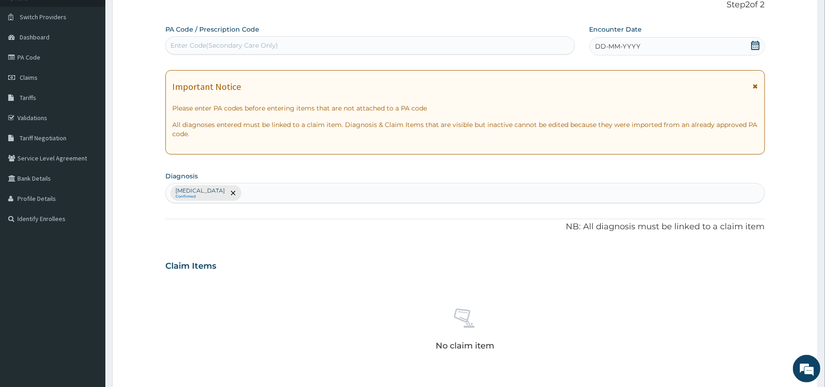
click at [755, 42] on icon at bounding box center [755, 45] width 8 height 9
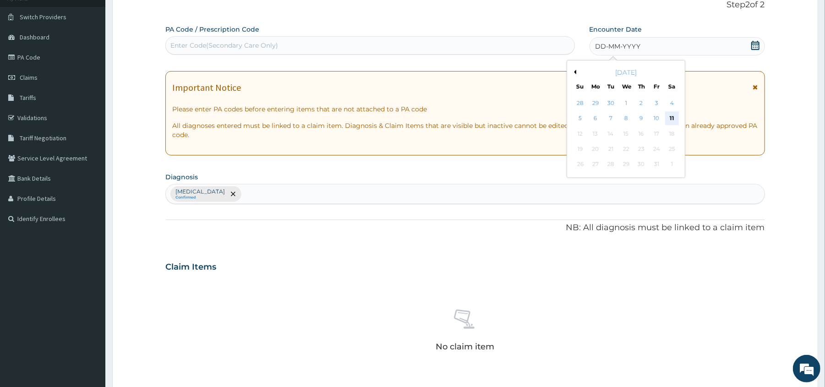
click at [669, 117] on div "11" at bounding box center [672, 119] width 14 height 14
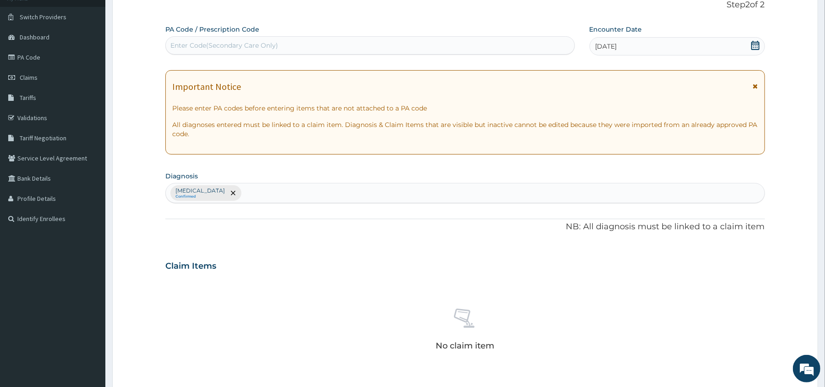
click at [446, 42] on div "Enter Code(Secondary Care Only)" at bounding box center [370, 45] width 408 height 15
type input "PA/9230AA"
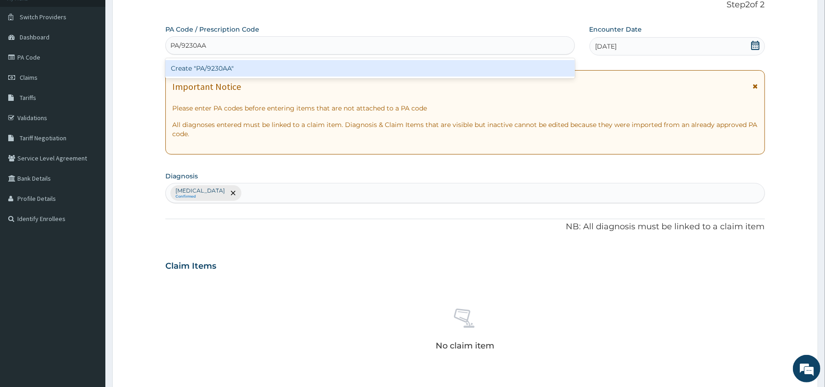
click at [447, 66] on div "Create "PA/9230AA"" at bounding box center [369, 68] width 409 height 16
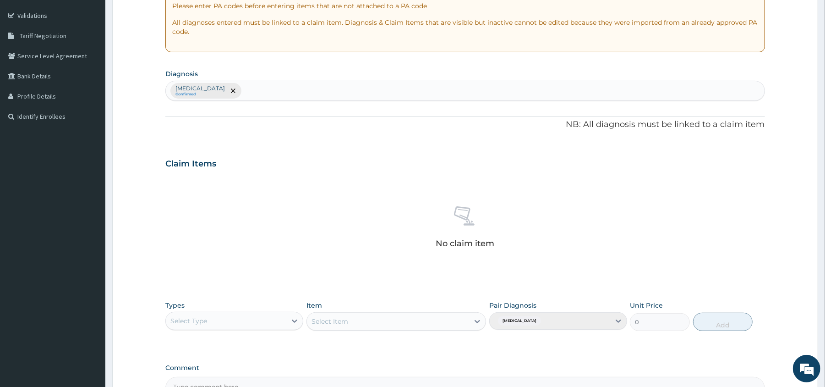
scroll to position [220, 0]
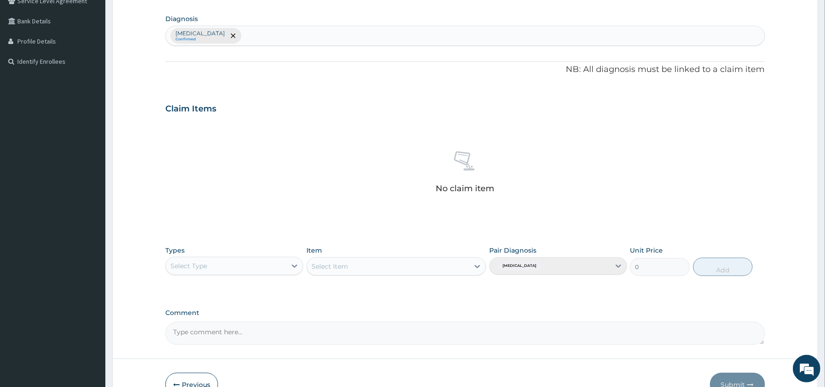
click at [256, 264] on div "Select Type" at bounding box center [226, 265] width 120 height 15
type input "gy"
click at [256, 287] on div "Gym" at bounding box center [234, 288] width 138 height 16
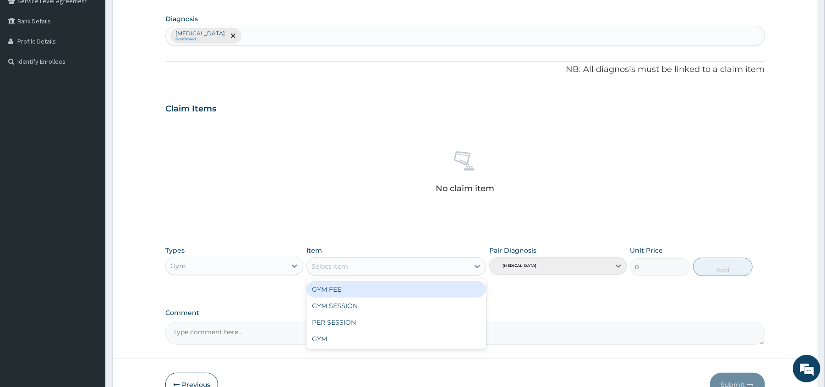
click at [412, 266] on div "Select Item" at bounding box center [388, 266] width 162 height 15
click at [411, 289] on div "GYM FEE" at bounding box center [396, 289] width 180 height 16
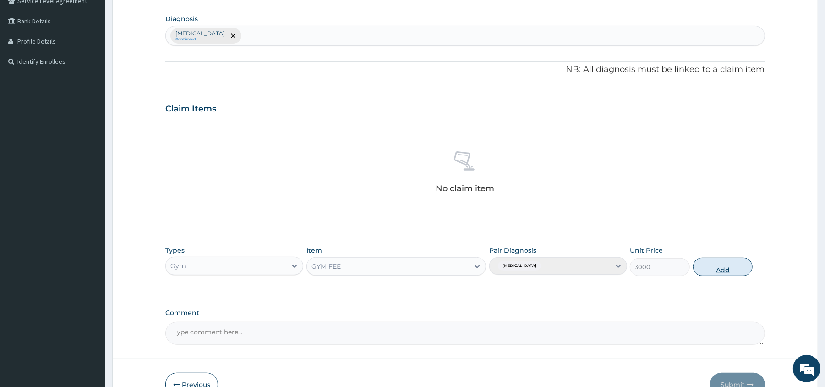
click at [726, 262] on button "Add" at bounding box center [723, 266] width 60 height 18
type input "0"
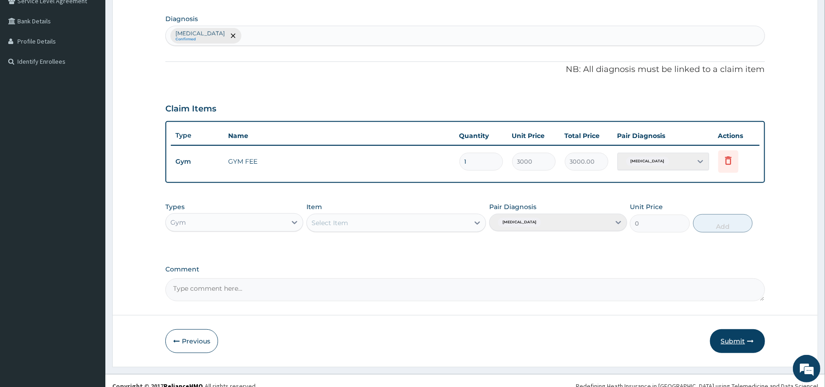
click at [731, 339] on button "Submit" at bounding box center [737, 341] width 55 height 24
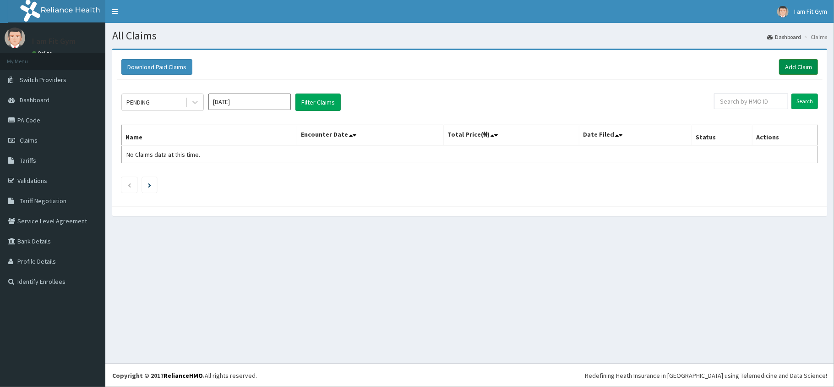
click at [806, 66] on link "Add Claim" at bounding box center [798, 67] width 39 height 16
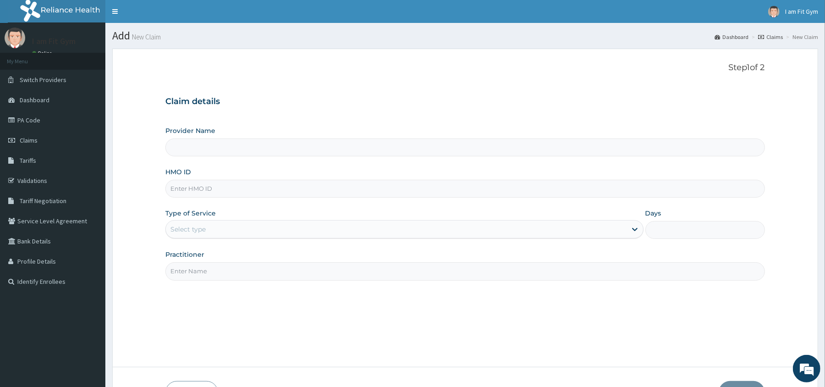
click at [277, 276] on input "Practitioner" at bounding box center [464, 271] width 599 height 18
type input "I am Fit Gym - Ajah"
type input "1"
type input "razzie"
click at [269, 193] on input "HMO ID" at bounding box center [464, 189] width 599 height 18
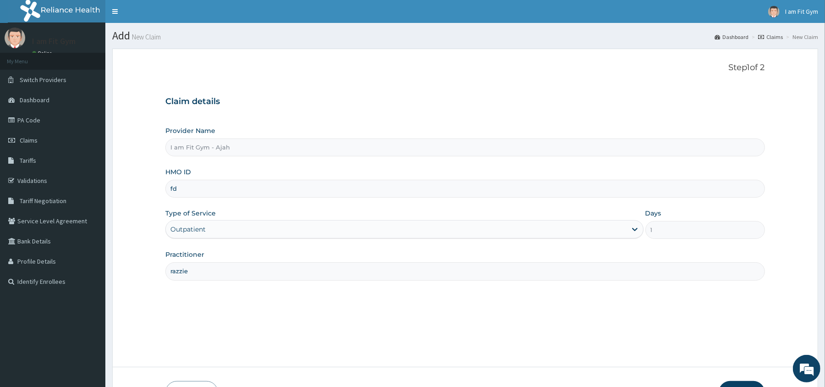
type input "FDQ/10051/A"
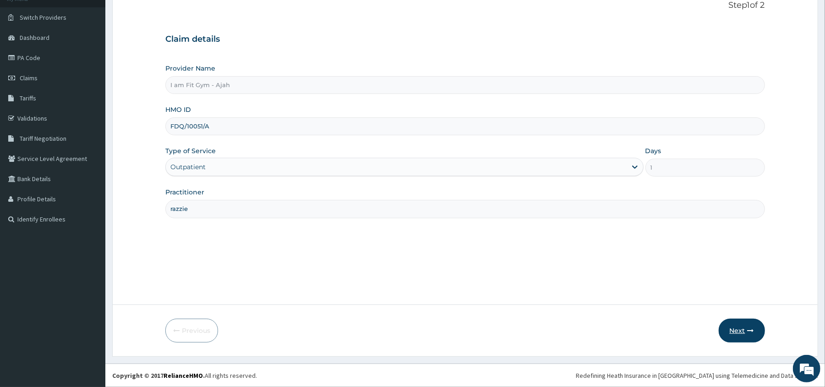
click at [735, 325] on button "Next" at bounding box center [742, 330] width 46 height 24
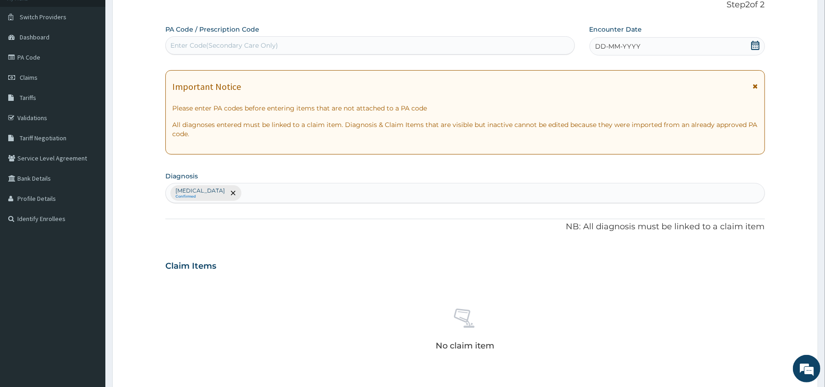
click at [752, 44] on icon at bounding box center [755, 45] width 9 height 9
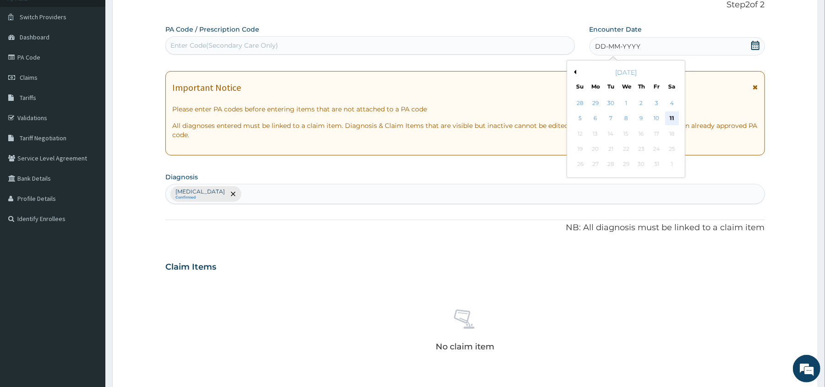
click at [671, 117] on div "11" at bounding box center [672, 119] width 14 height 14
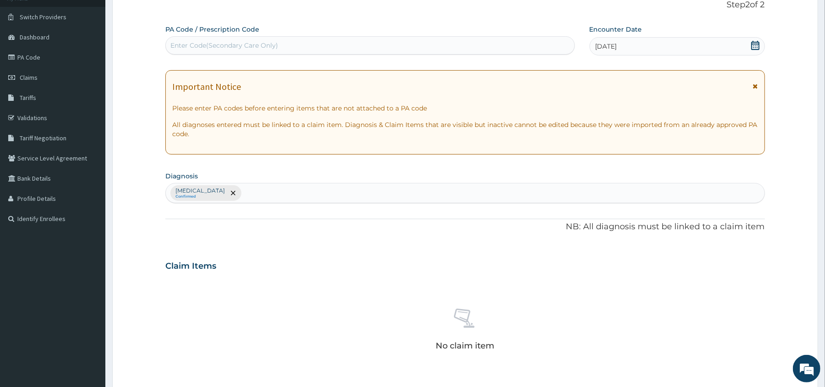
click at [536, 42] on div "Enter Code(Secondary Care Only)" at bounding box center [370, 45] width 408 height 15
type input "PA/1AEFB1"
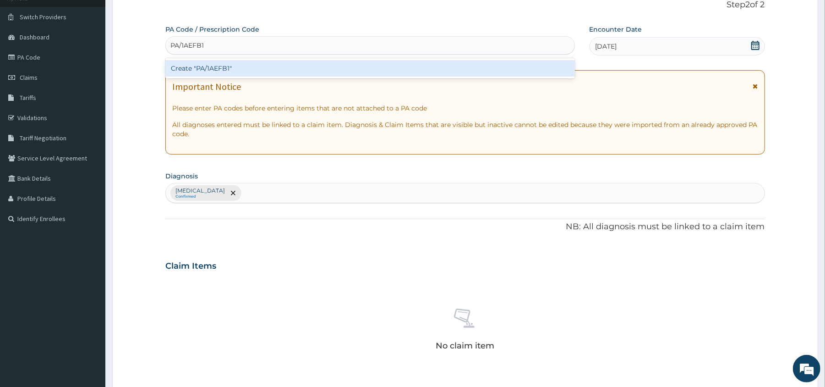
click at [534, 72] on div "Create "PA/1AEFB1"" at bounding box center [369, 68] width 409 height 16
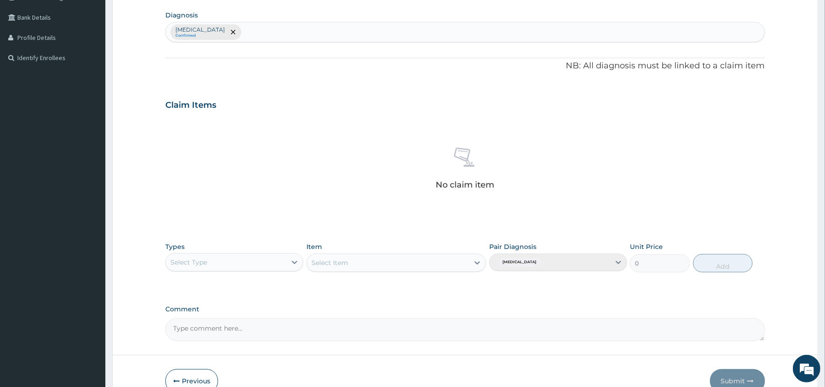
scroll to position [241, 0]
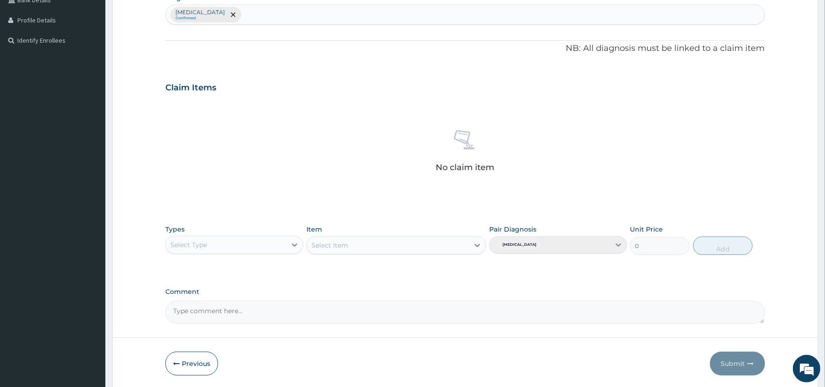
click at [259, 243] on div "Select Type" at bounding box center [226, 244] width 120 height 15
type input "gy"
click at [258, 259] on div "Gym" at bounding box center [234, 267] width 138 height 20
click at [257, 270] on div "Gym" at bounding box center [234, 267] width 138 height 16
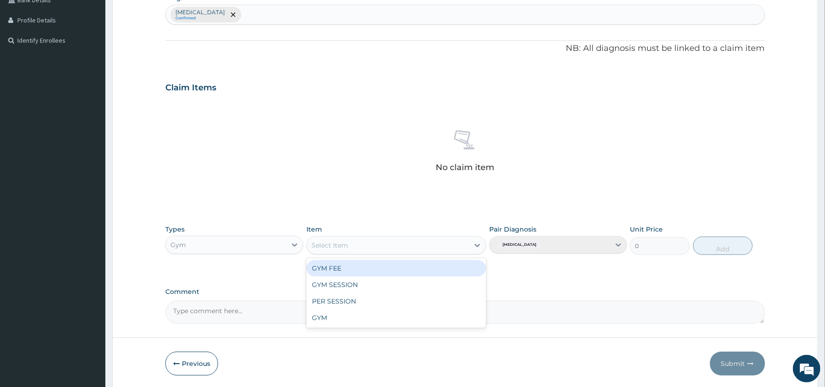
click at [422, 245] on div "Select Item" at bounding box center [388, 245] width 162 height 15
click at [421, 269] on div "GYM FEE" at bounding box center [396, 268] width 180 height 16
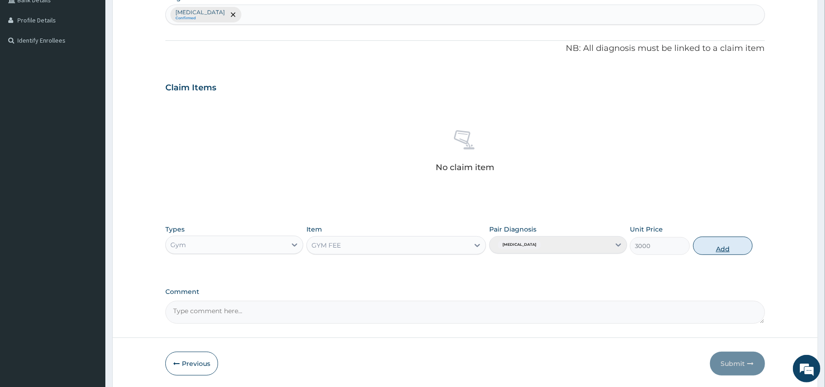
click at [731, 246] on button "Add" at bounding box center [723, 245] width 60 height 18
type input "0"
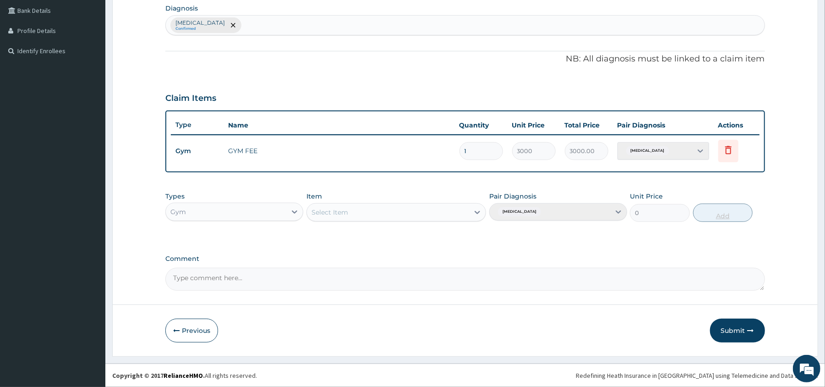
scroll to position [231, 0]
click at [730, 330] on button "Submit" at bounding box center [737, 330] width 55 height 24
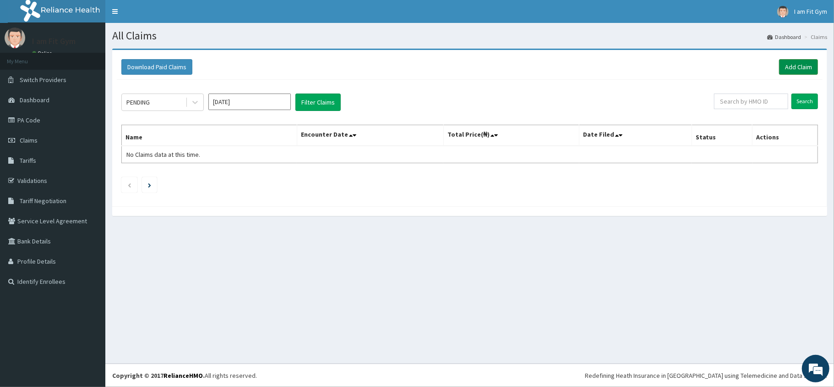
click at [791, 66] on link "Add Claim" at bounding box center [798, 67] width 39 height 16
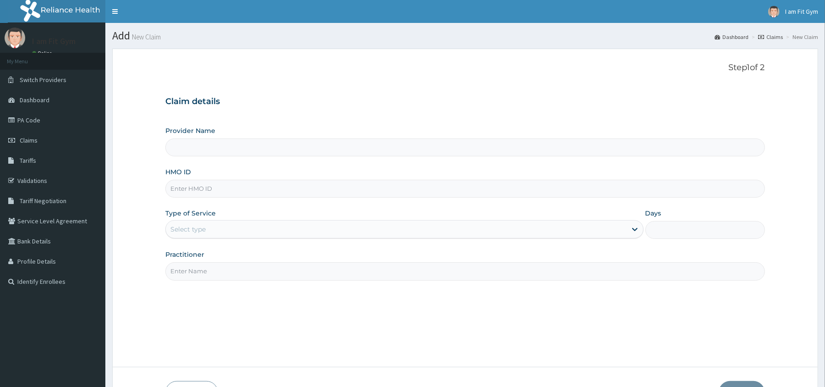
type input "I am Fit Gym - Ajah"
type input "1"
click at [581, 271] on input "Practitioner" at bounding box center [464, 271] width 599 height 18
type input "razzie"
click at [281, 184] on input "HMO ID" at bounding box center [464, 189] width 599 height 18
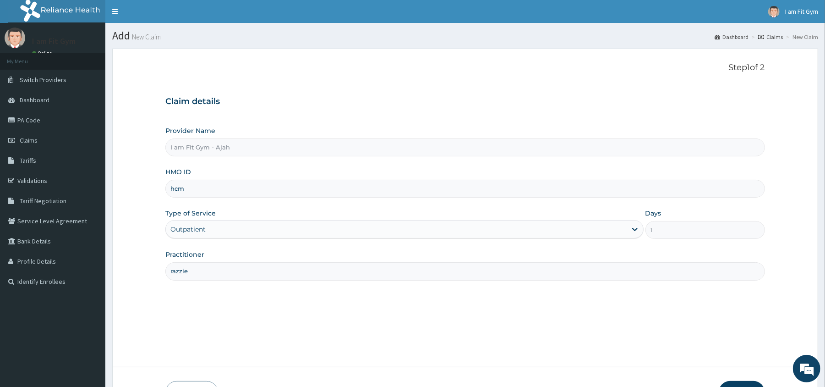
type input "HCM/10009/A"
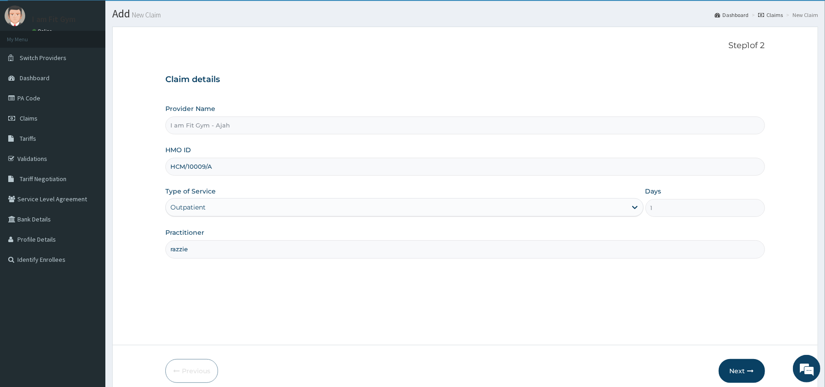
scroll to position [63, 0]
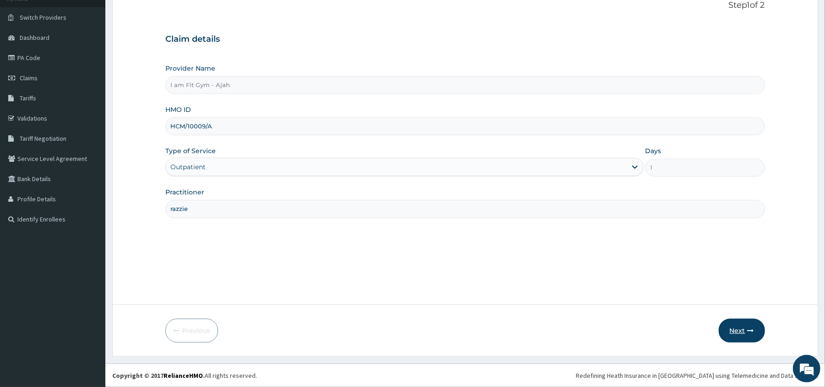
click at [742, 330] on button "Next" at bounding box center [742, 330] width 46 height 24
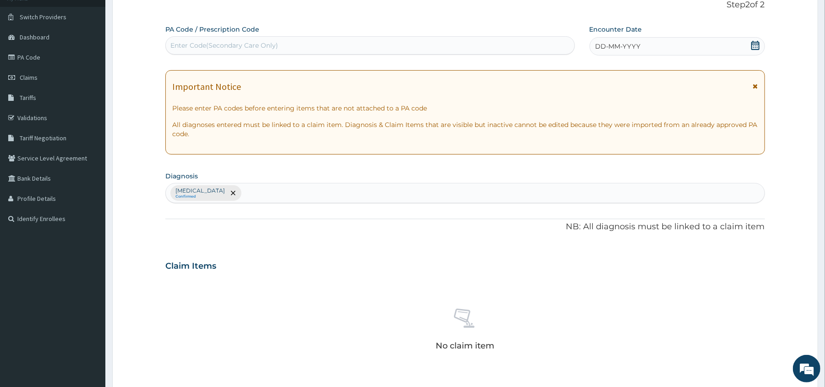
click at [755, 48] on icon at bounding box center [755, 45] width 9 height 9
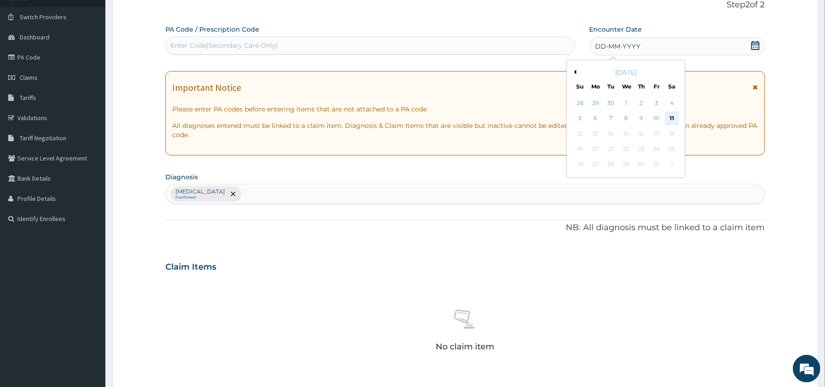
click at [673, 120] on div "11" at bounding box center [672, 119] width 14 height 14
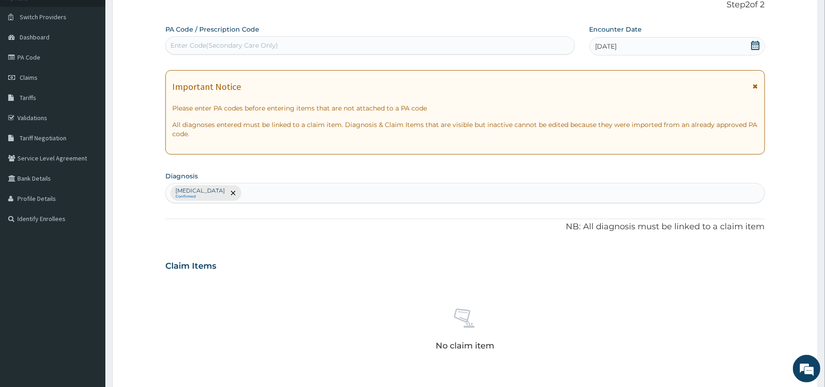
click at [419, 38] on div "Enter Code(Secondary Care Only)" at bounding box center [370, 45] width 408 height 15
type input "PA/843A3D"
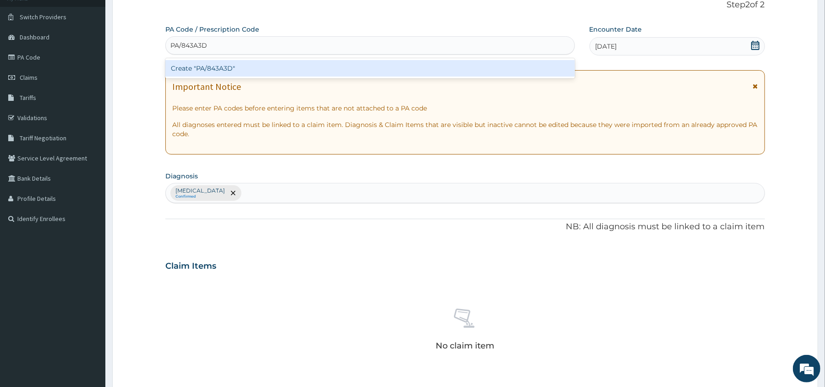
click at [415, 71] on div "Create "PA/843A3D"" at bounding box center [369, 68] width 409 height 16
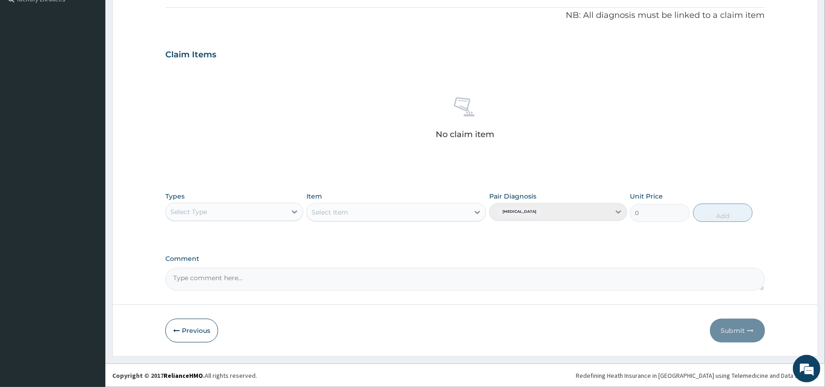
type input "PA/8A3A3D"
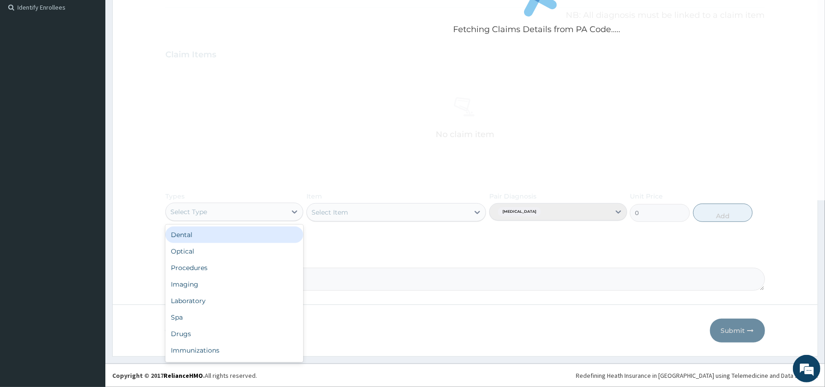
scroll to position [275, 0]
click at [270, 211] on div "Select Type" at bounding box center [226, 211] width 120 height 15
type input "gym"
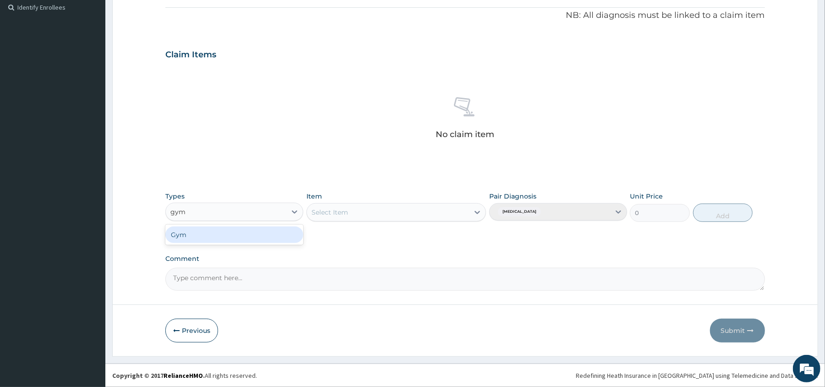
click at [261, 237] on div "Gym" at bounding box center [234, 234] width 138 height 16
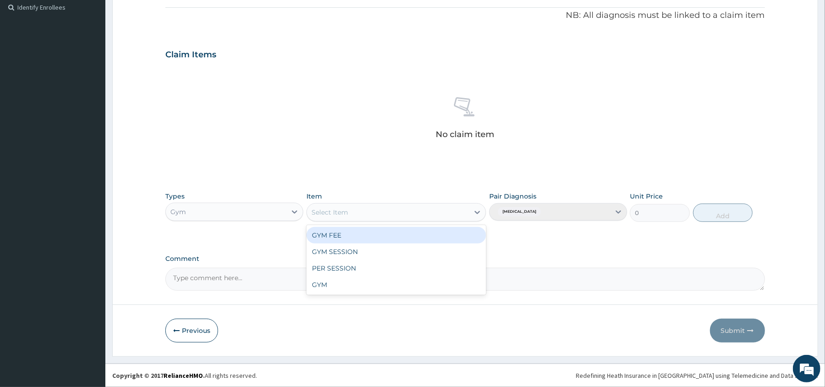
click at [352, 216] on div "Select Item" at bounding box center [388, 212] width 162 height 15
click at [352, 233] on div "GYM FEE" at bounding box center [396, 235] width 180 height 16
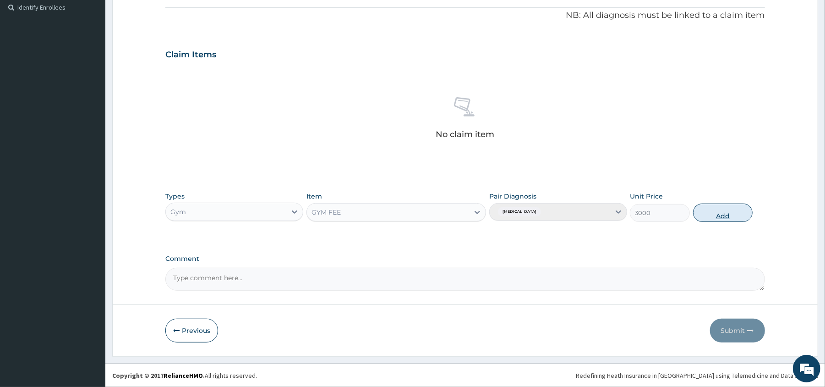
click at [719, 212] on button "Add" at bounding box center [723, 212] width 60 height 18
type input "0"
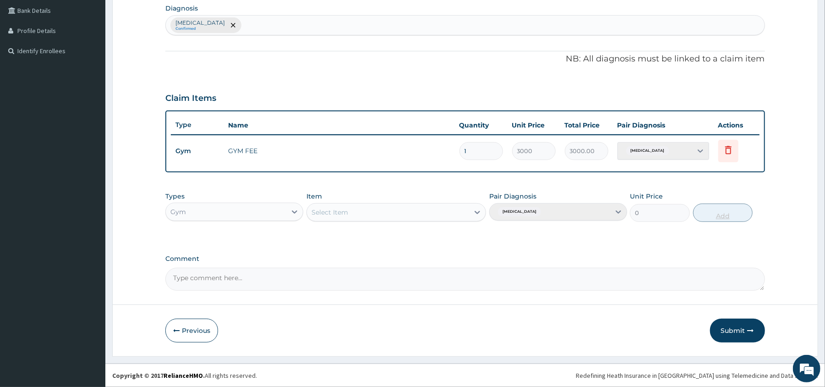
scroll to position [231, 0]
click at [726, 327] on button "Submit" at bounding box center [737, 330] width 55 height 24
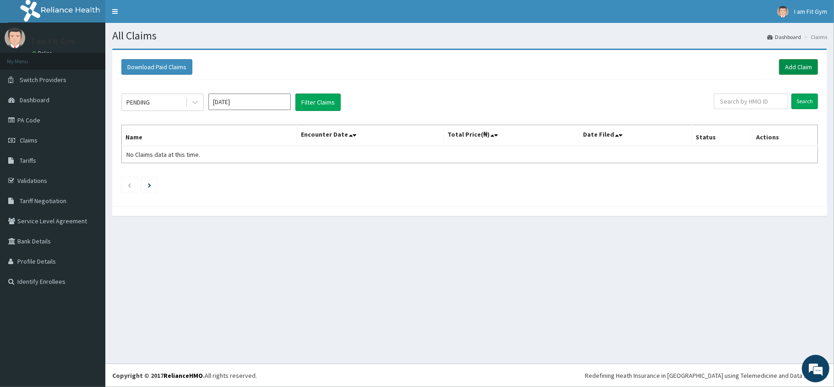
click at [807, 68] on link "Add Claim" at bounding box center [798, 67] width 39 height 16
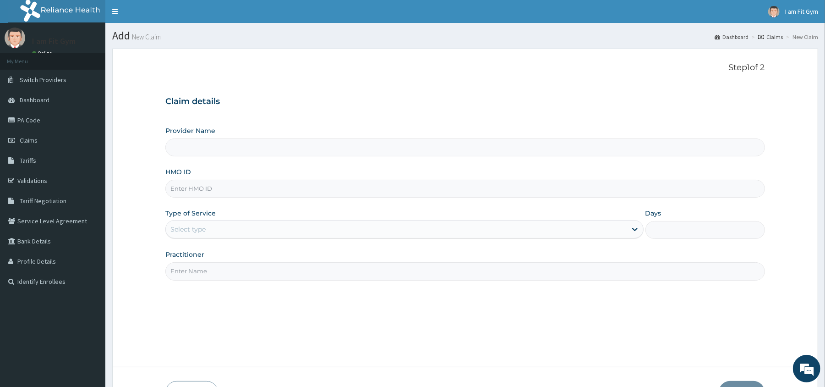
click at [422, 275] on input "Practitioner" at bounding box center [464, 271] width 599 height 18
type input "I am Fit Gym - Ajah"
type input "1"
type input "razzie"
click at [221, 191] on input "HMO ID" at bounding box center [464, 189] width 599 height 18
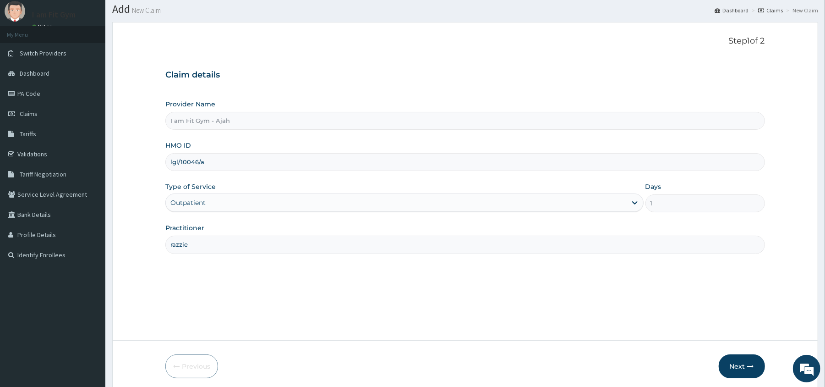
scroll to position [63, 0]
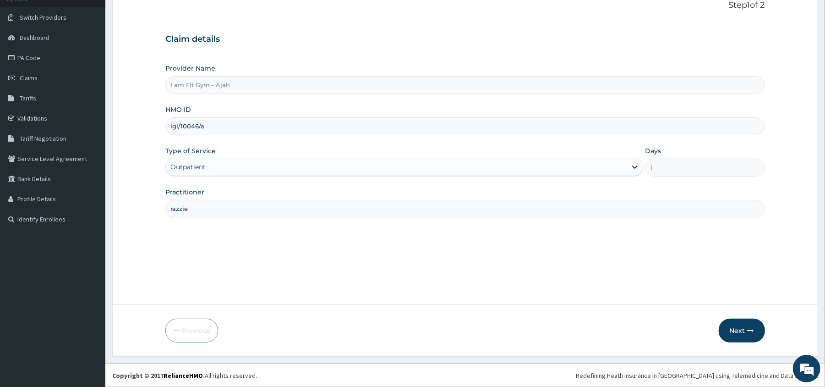
type input "lgl/10046/a"
click at [631, 318] on div "Previous Next" at bounding box center [464, 330] width 599 height 24
click at [732, 334] on button "Next" at bounding box center [742, 330] width 46 height 24
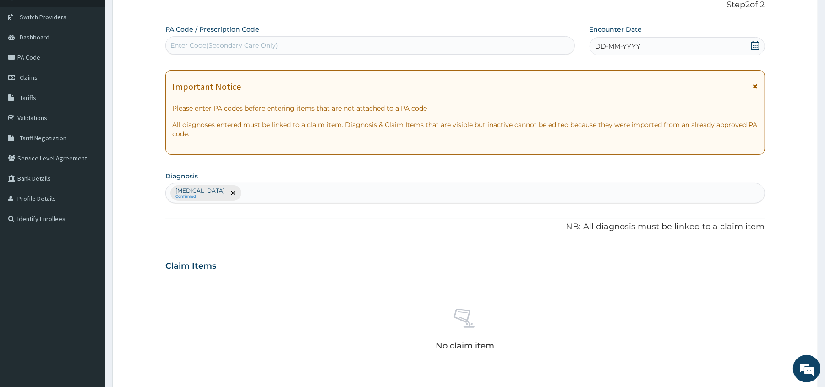
click at [754, 49] on icon at bounding box center [755, 45] width 8 height 9
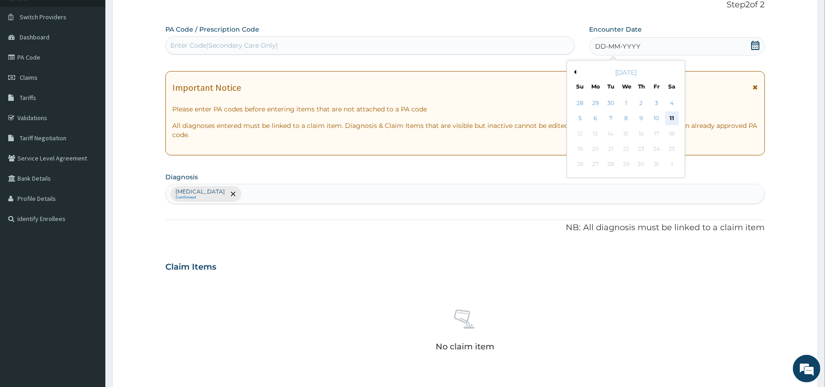
click at [672, 114] on div "11" at bounding box center [672, 119] width 14 height 14
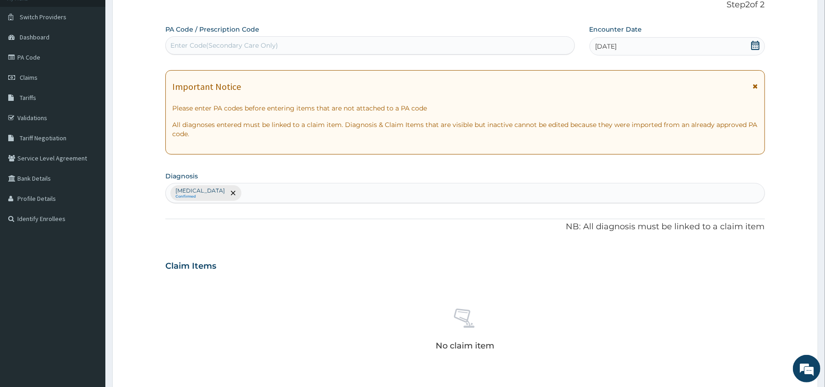
click at [558, 44] on div "Enter Code(Secondary Care Only)" at bounding box center [370, 45] width 408 height 15
type input "PA/56FD69"
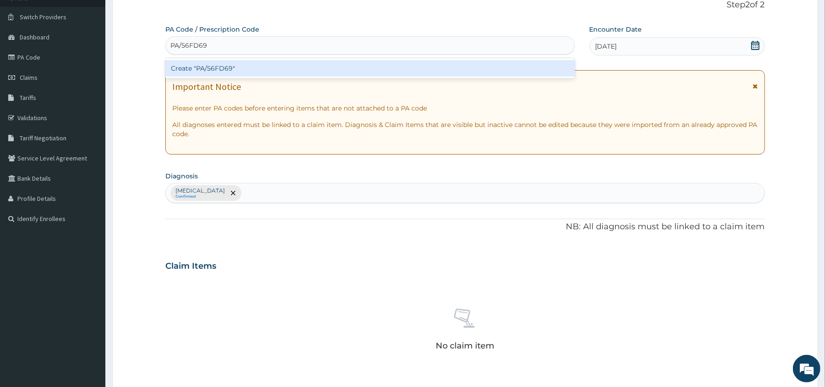
click at [550, 68] on div "Create "PA/56FD69"" at bounding box center [369, 68] width 409 height 16
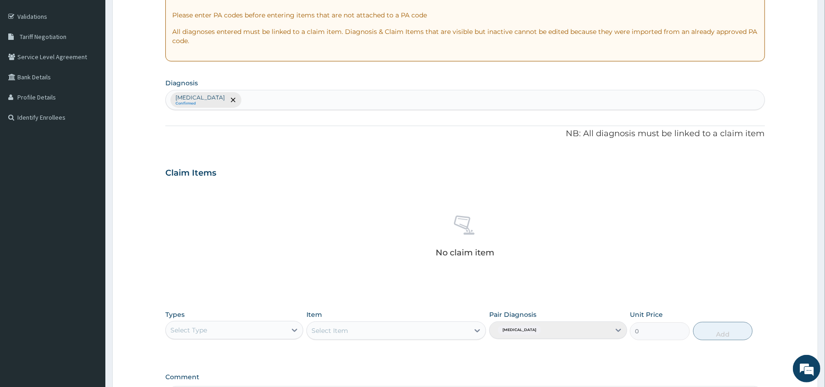
scroll to position [211, 0]
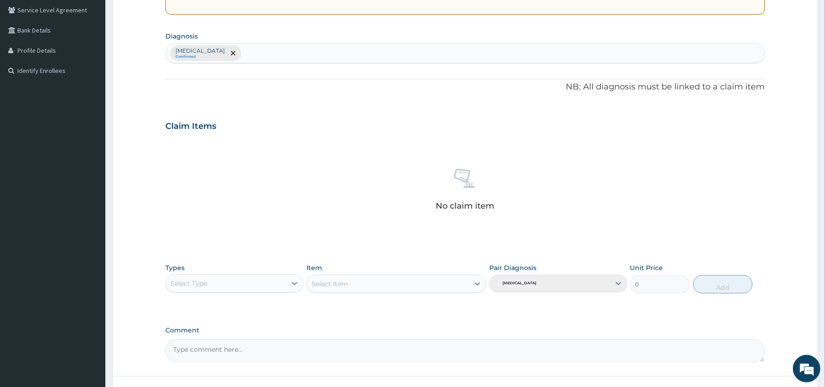
type input "PA/56FD69"
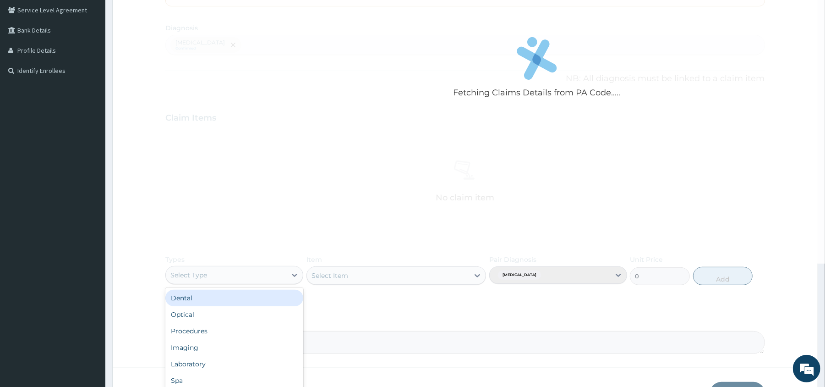
click at [259, 279] on div "Select Type" at bounding box center [226, 274] width 120 height 15
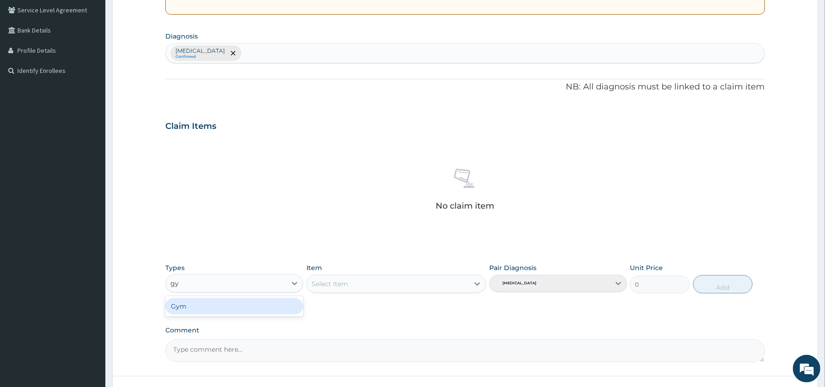
type input "gym"
click at [256, 306] on div "Gym" at bounding box center [234, 306] width 138 height 16
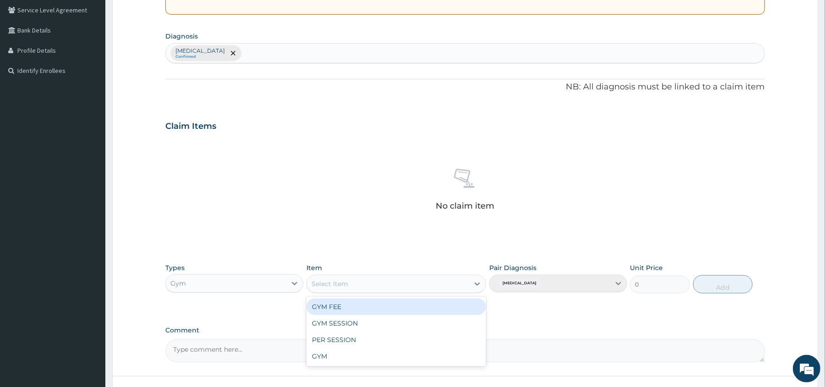
click at [371, 283] on div "Select Item" at bounding box center [388, 283] width 162 height 15
click at [371, 308] on div "GYM FEE" at bounding box center [396, 306] width 180 height 16
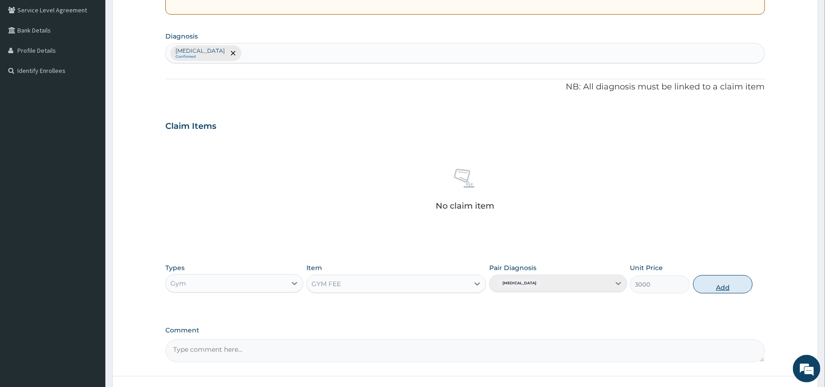
click at [731, 283] on button "Add" at bounding box center [723, 284] width 60 height 18
type input "0"
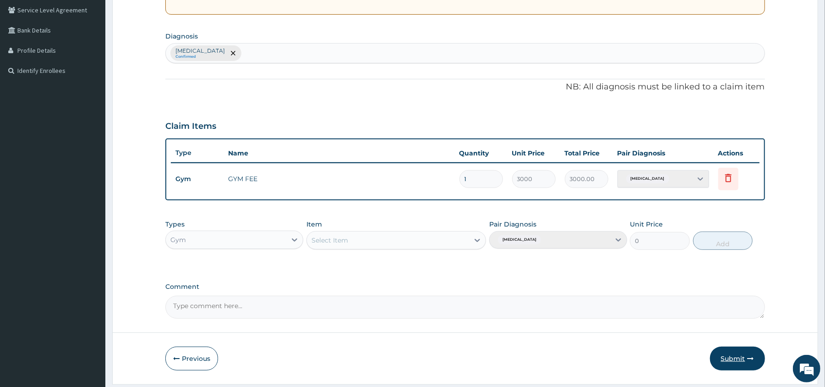
click at [739, 363] on button "Submit" at bounding box center [737, 358] width 55 height 24
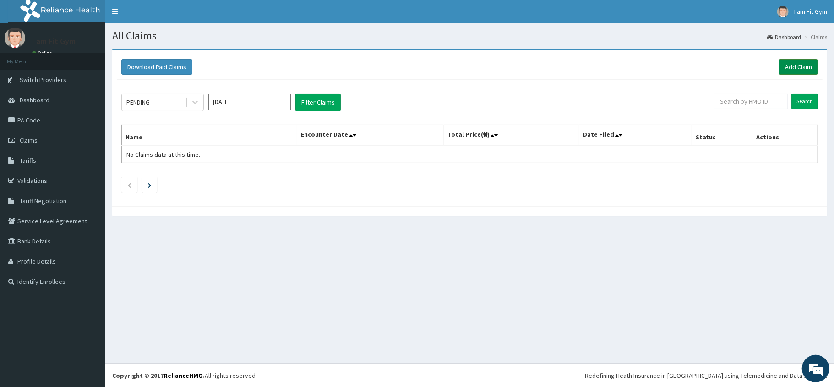
click at [802, 69] on link "Add Claim" at bounding box center [798, 67] width 39 height 16
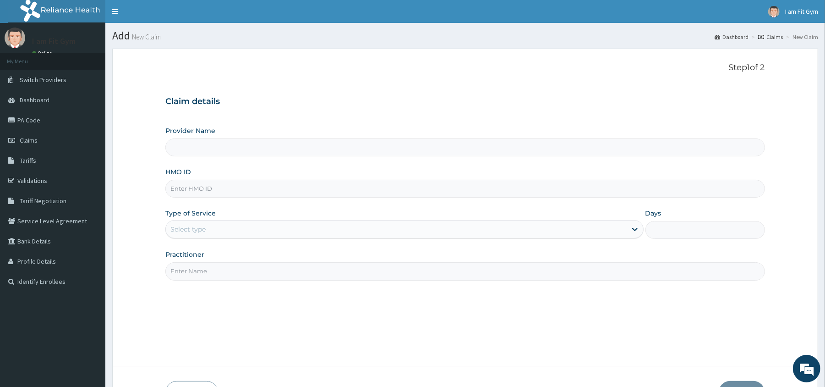
click at [458, 275] on input "Practitioner" at bounding box center [464, 271] width 599 height 18
type input "I am Fit Gym - Ajah"
type input "1"
type input "razzie"
click at [280, 186] on input "HMO ID" at bounding box center [464, 189] width 599 height 18
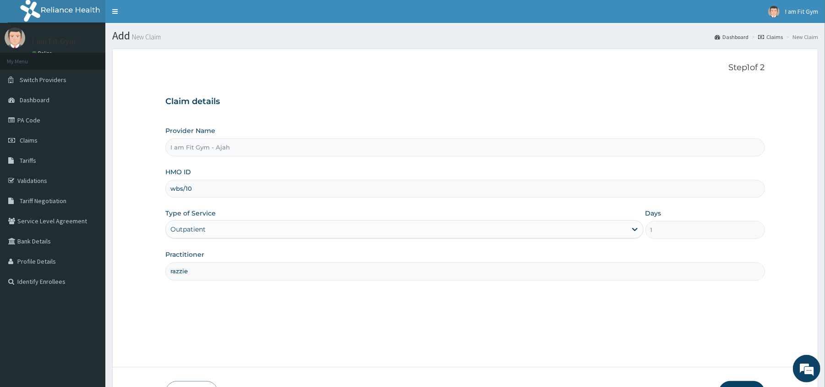
type input "WBS/10109/A"
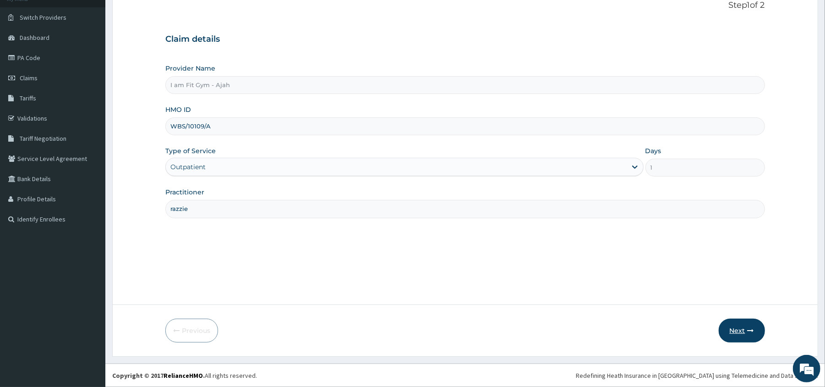
click at [735, 332] on button "Next" at bounding box center [742, 330] width 46 height 24
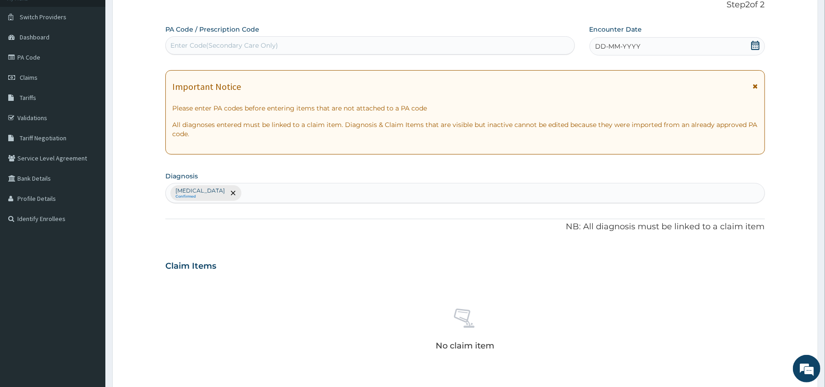
click at [755, 48] on icon at bounding box center [755, 45] width 9 height 9
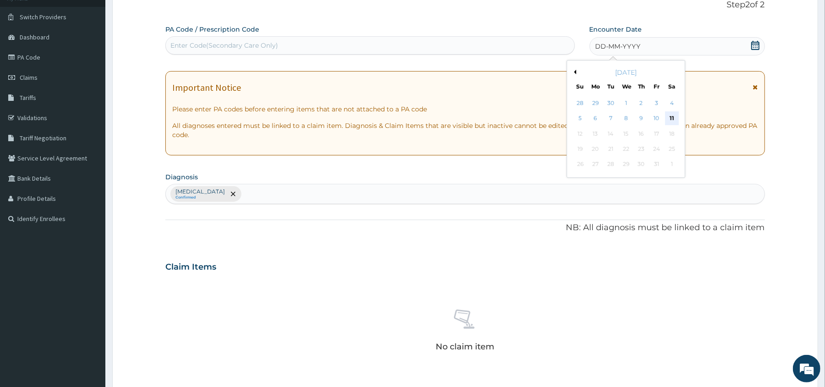
click at [675, 120] on div "11" at bounding box center [672, 119] width 14 height 14
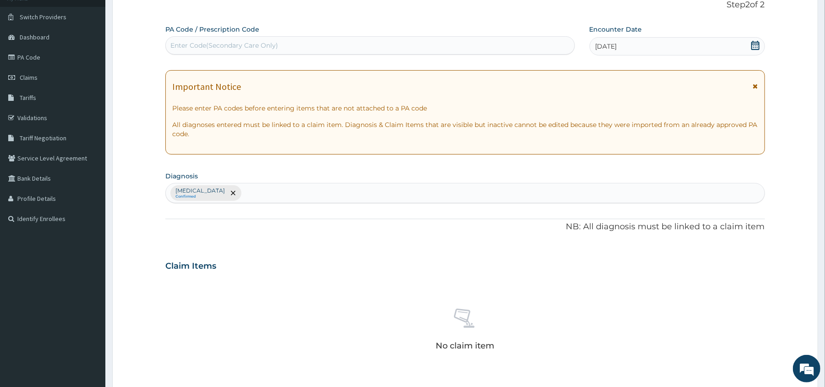
click at [535, 39] on div "Enter Code(Secondary Care Only)" at bounding box center [370, 45] width 408 height 15
type input "PA/5446AE"
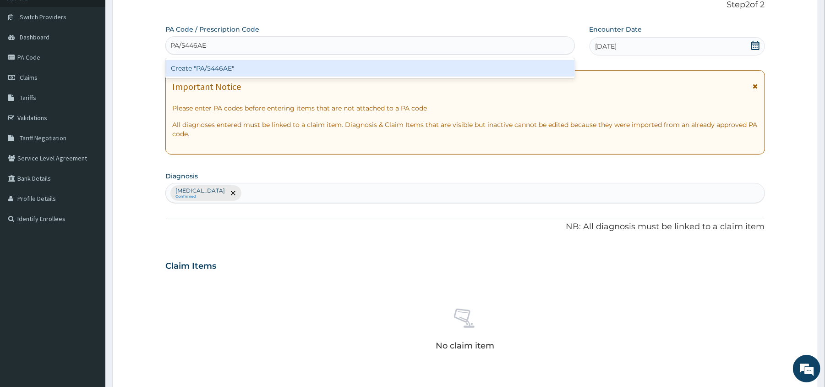
click at [531, 66] on div "Create "PA/5446AE"" at bounding box center [369, 68] width 409 height 16
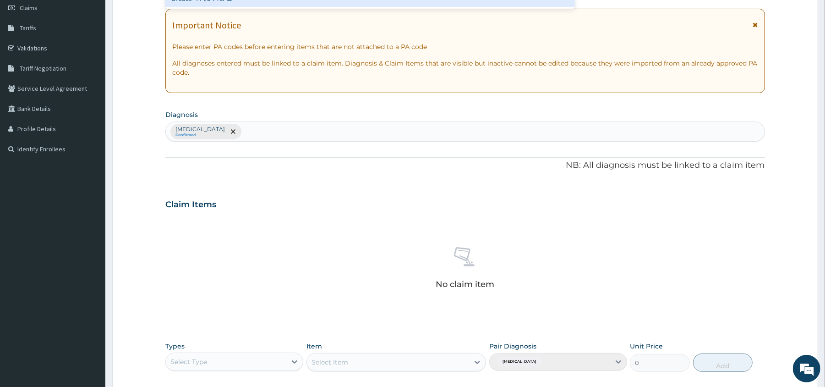
scroll to position [226, 0]
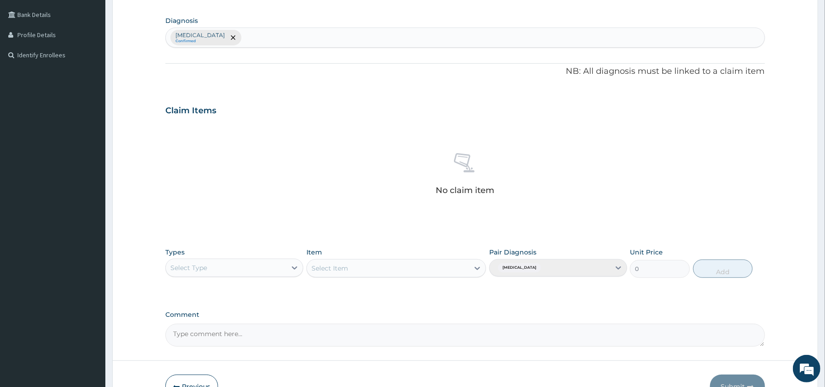
type input "PA/5446AE"
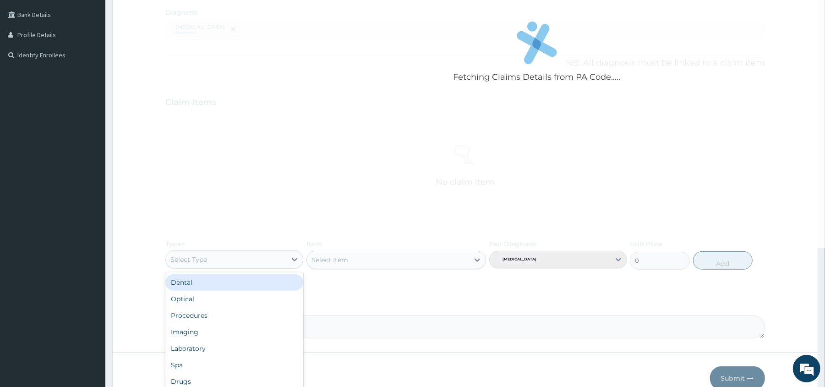
click at [239, 261] on div "Select Type" at bounding box center [226, 259] width 120 height 15
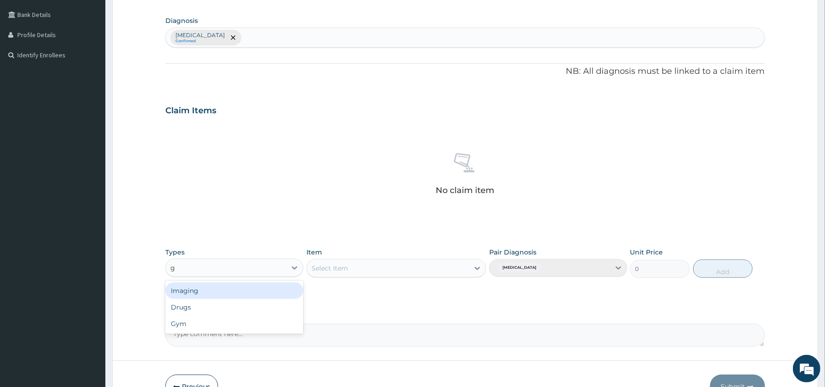
type input "gy"
click at [244, 294] on div "Gym" at bounding box center [234, 290] width 138 height 16
click at [392, 261] on div "Select Item" at bounding box center [388, 268] width 162 height 15
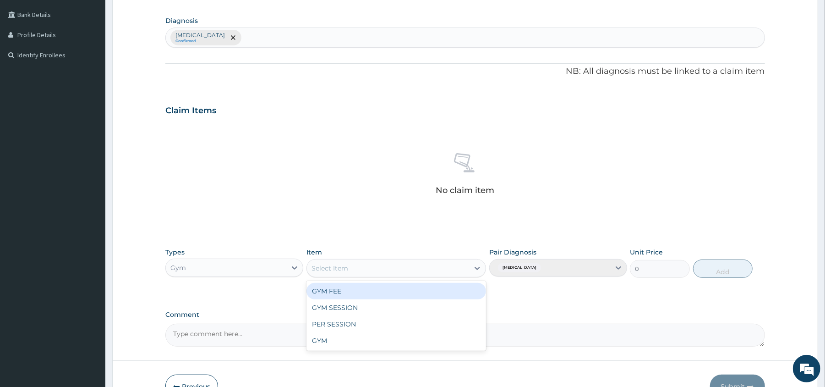
click at [402, 289] on div "GYM FEE" at bounding box center [396, 291] width 180 height 16
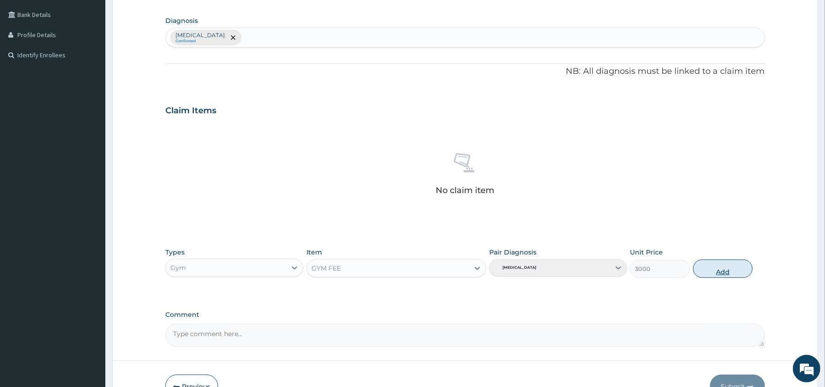
click at [720, 275] on button "Add" at bounding box center [723, 268] width 60 height 18
type input "0"
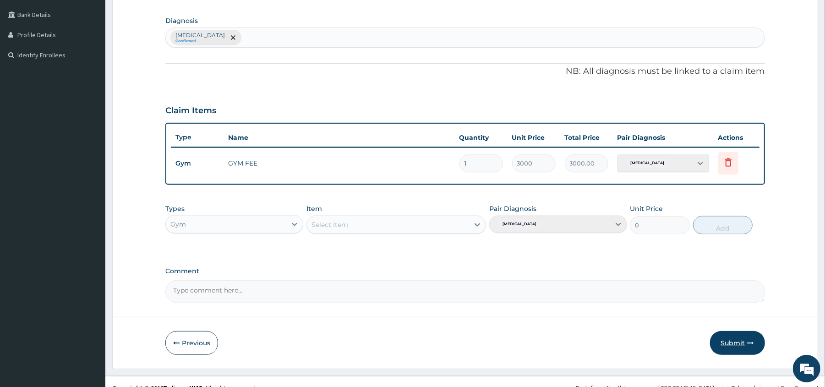
click at [735, 346] on button "Submit" at bounding box center [737, 343] width 55 height 24
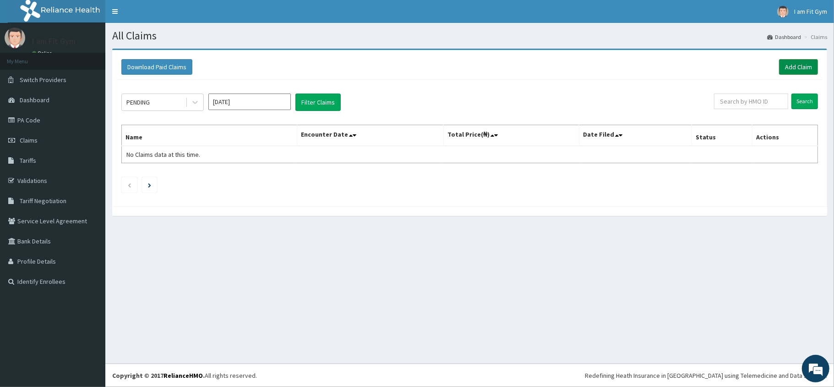
click at [792, 65] on link "Add Claim" at bounding box center [798, 67] width 39 height 16
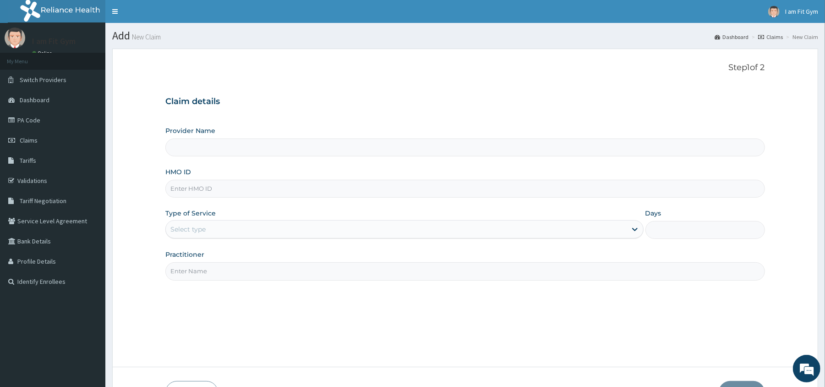
type input "I am Fit Gym - Ajah"
type input "1"
click at [396, 268] on input "Practitioner" at bounding box center [464, 271] width 599 height 18
type input "razzie"
click at [257, 194] on input "HMO ID" at bounding box center [464, 189] width 599 height 18
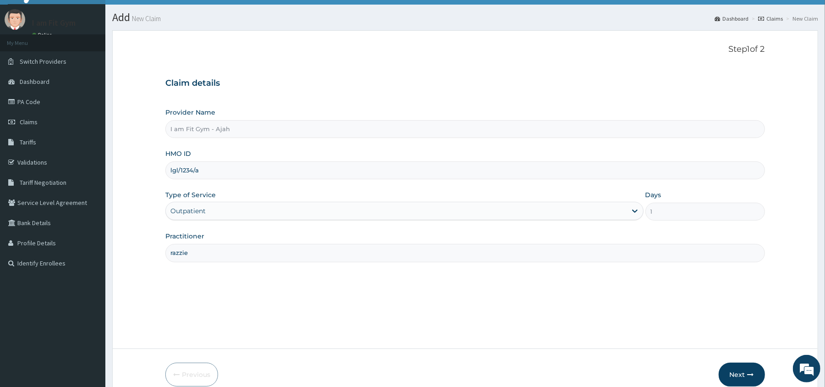
scroll to position [63, 0]
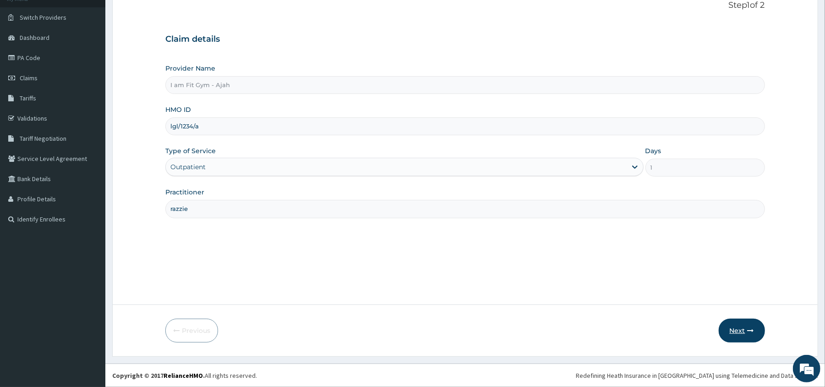
click at [739, 328] on button "Next" at bounding box center [742, 330] width 46 height 24
type input "LGL/10234/A"
click at [744, 320] on button "Next" at bounding box center [742, 330] width 46 height 24
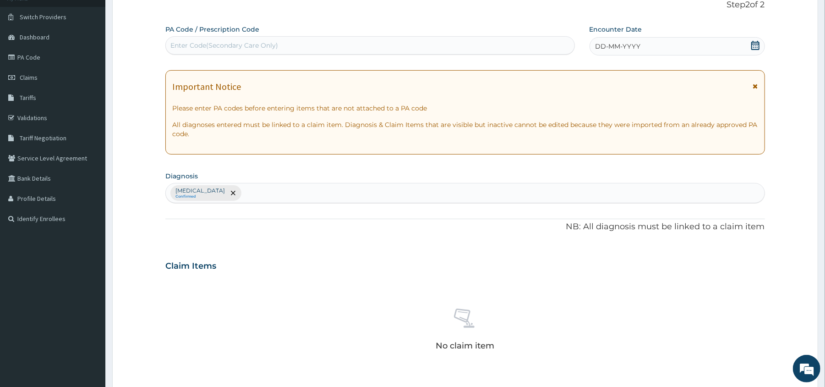
click at [754, 44] on icon at bounding box center [755, 45] width 8 height 9
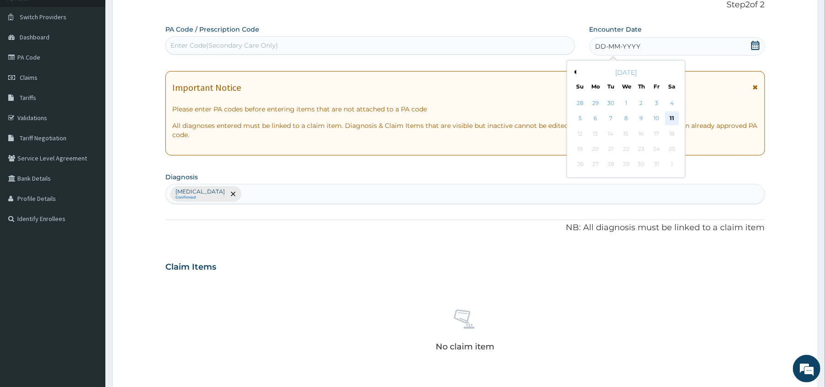
click at [674, 118] on div "11" at bounding box center [672, 119] width 14 height 14
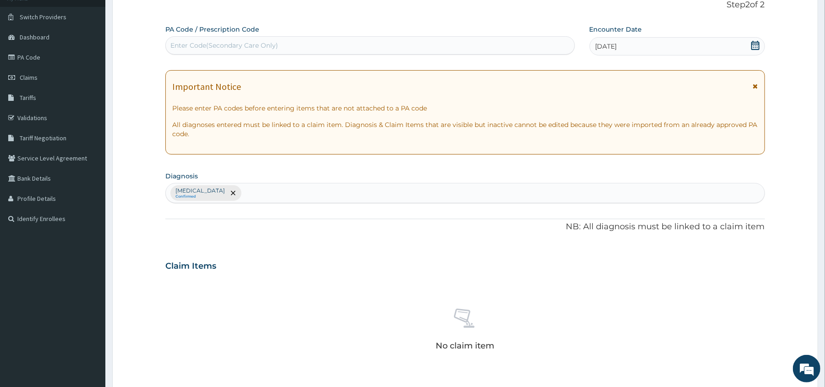
click at [541, 44] on div "Enter Code(Secondary Care Only)" at bounding box center [370, 45] width 408 height 15
type input "PA/BEABA3"
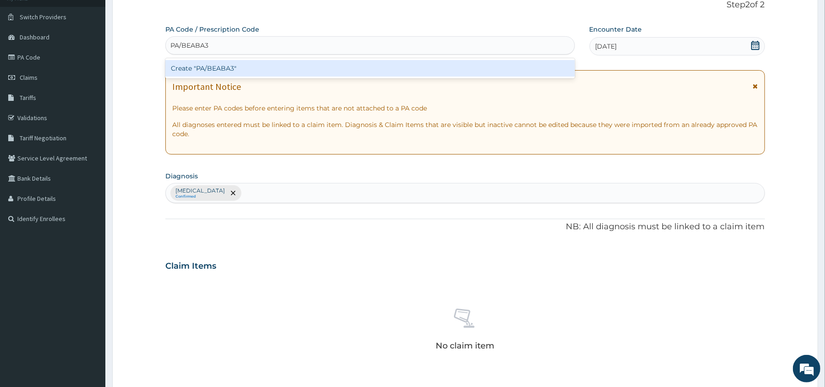
click at [523, 72] on div "Create "PA/BEABA3"" at bounding box center [369, 68] width 409 height 16
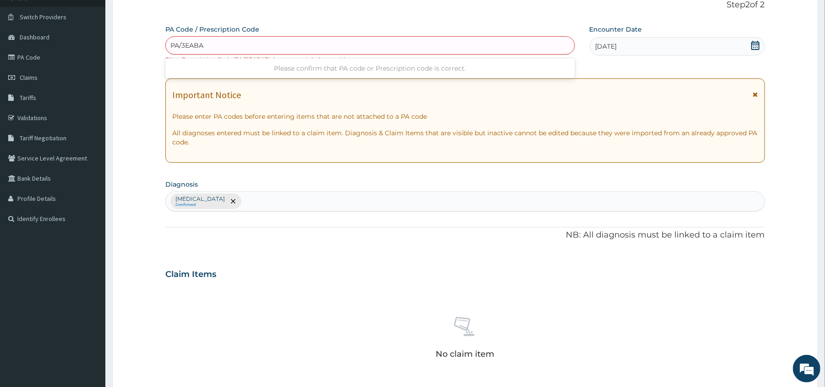
type input "PA/3EABA3"
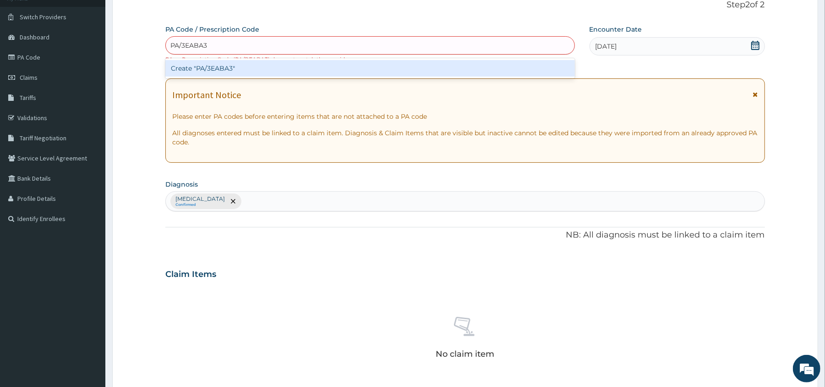
click at [478, 64] on div "Create "PA/3EABA3"" at bounding box center [369, 68] width 409 height 16
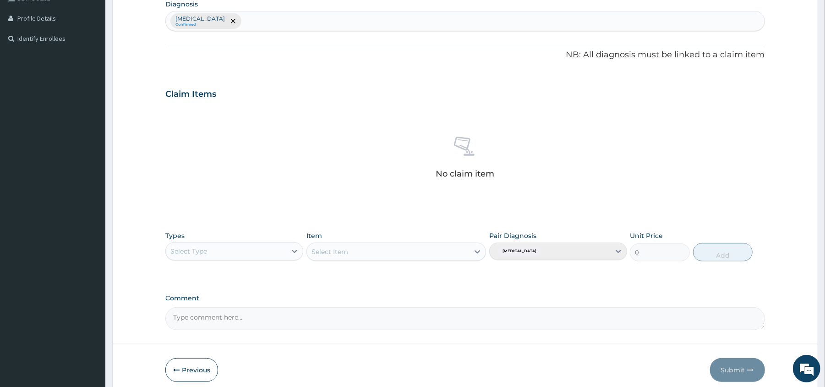
scroll to position [245, 0]
type input "PA/3EABA3"
click at [239, 247] on div "Select Type" at bounding box center [226, 249] width 120 height 15
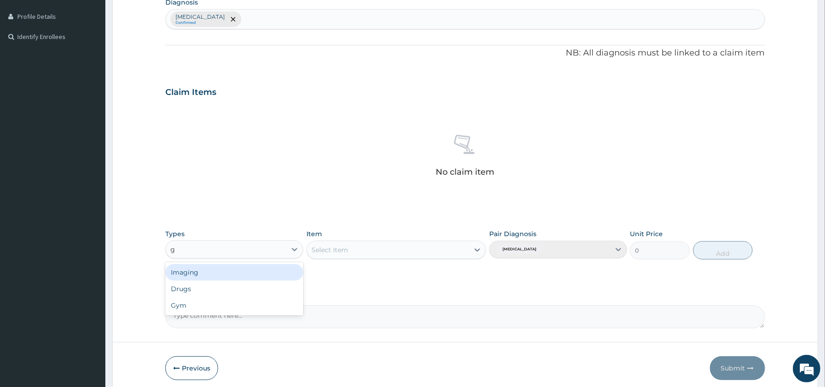
type input "gy"
click at [240, 269] on div "Gym" at bounding box center [234, 272] width 138 height 16
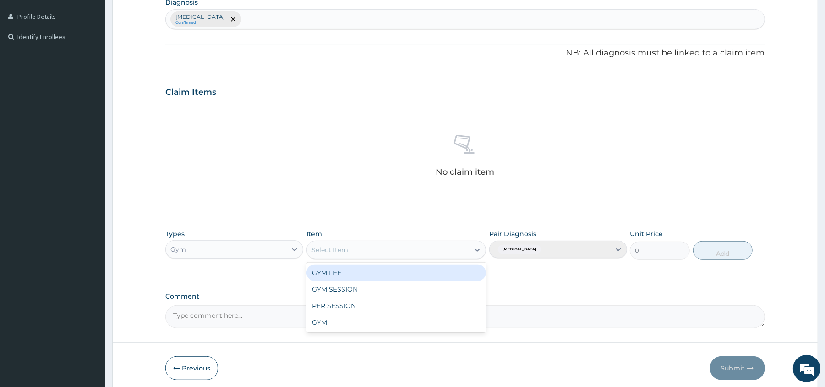
click at [385, 255] on div "Select Item" at bounding box center [388, 249] width 162 height 15
click at [385, 272] on div "GYM FEE" at bounding box center [396, 272] width 180 height 16
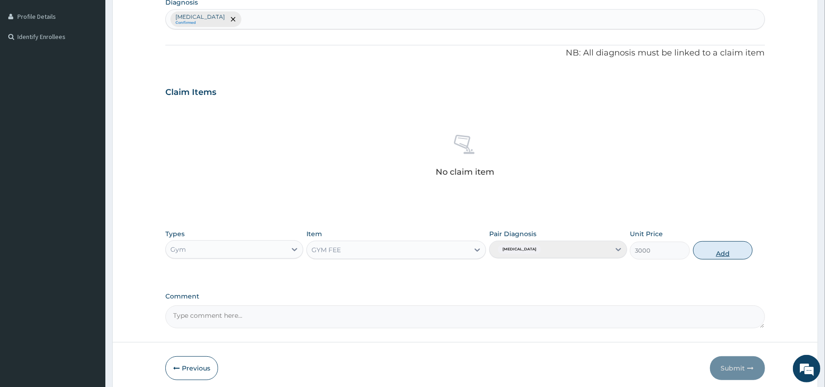
click at [736, 249] on button "Add" at bounding box center [723, 250] width 60 height 18
type input "0"
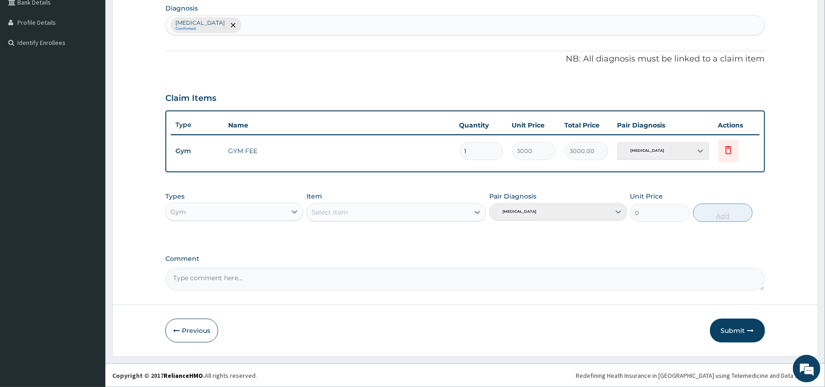
scroll to position [239, 0]
click at [739, 326] on button "Submit" at bounding box center [737, 330] width 55 height 24
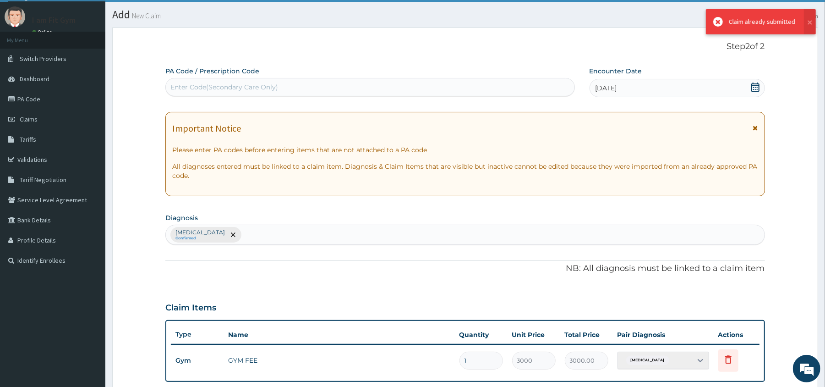
scroll to position [231, 0]
